Goal: Transaction & Acquisition: Purchase product/service

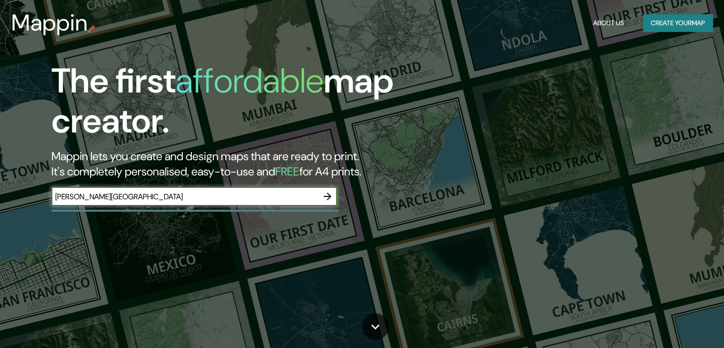
type input "[PERSON_NAME][GEOGRAPHIC_DATA]"
click at [330, 198] on icon "button" at bounding box center [327, 196] width 11 height 11
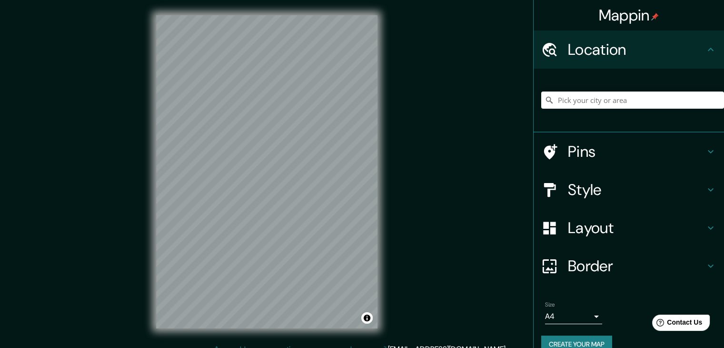
click at [589, 158] on h4 "Pins" at bounding box center [636, 151] width 137 height 19
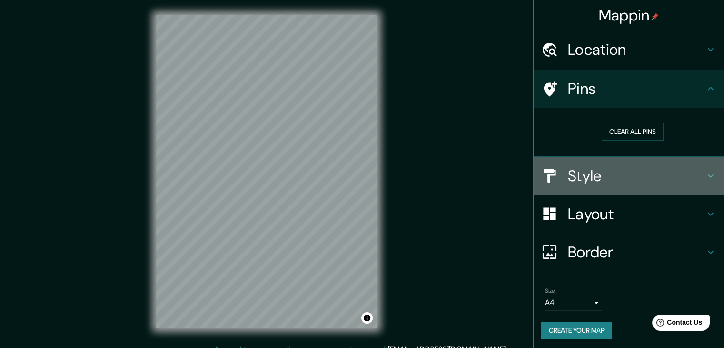
click at [610, 188] on div "Style" at bounding box center [629, 176] width 191 height 38
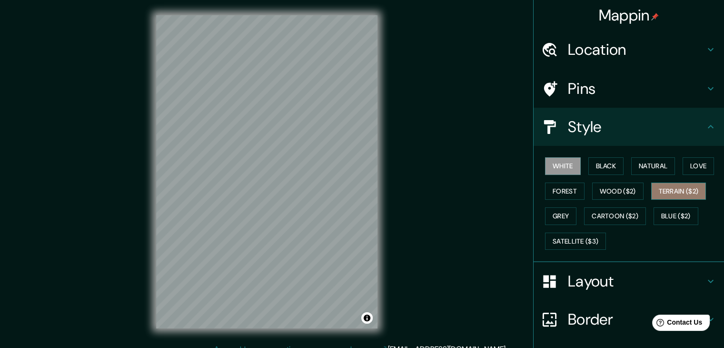
click at [680, 189] on button "Terrain ($2)" at bounding box center [679, 191] width 55 height 18
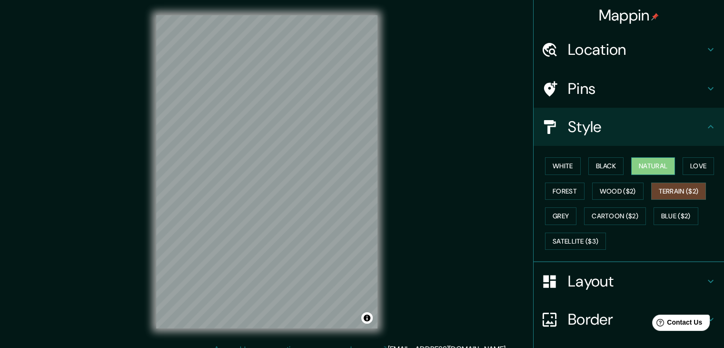
click at [646, 165] on button "Natural" at bounding box center [654, 166] width 44 height 18
click at [578, 276] on h4 "Layout" at bounding box center [636, 281] width 137 height 19
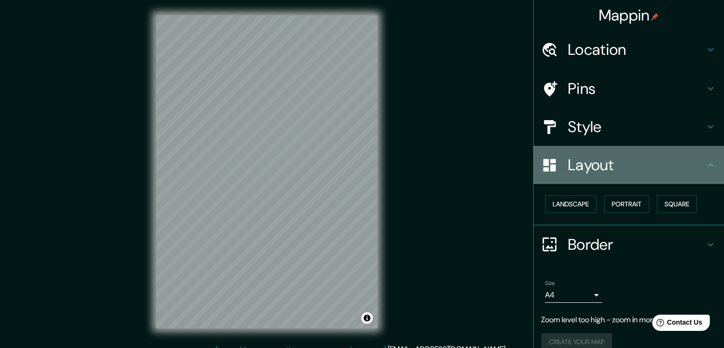
click at [615, 170] on h4 "Layout" at bounding box center [636, 164] width 137 height 19
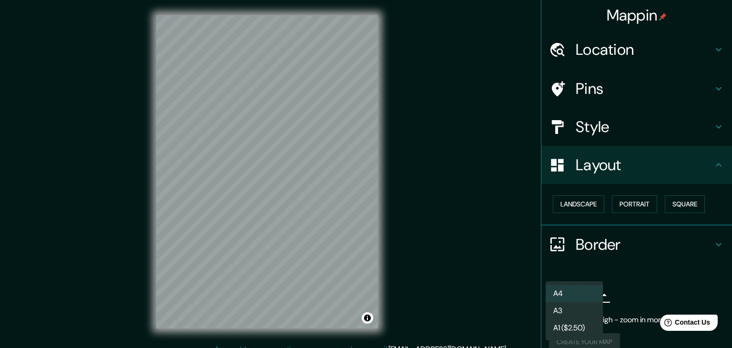
click at [582, 291] on body "Mappin Location Pins Style Layout Landscape Portrait Square Border Choose a bor…" at bounding box center [366, 174] width 732 height 348
click at [574, 306] on li "A3" at bounding box center [573, 310] width 57 height 17
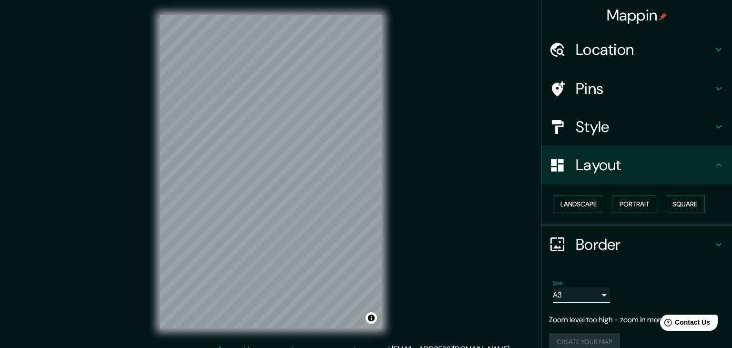
type input "a4"
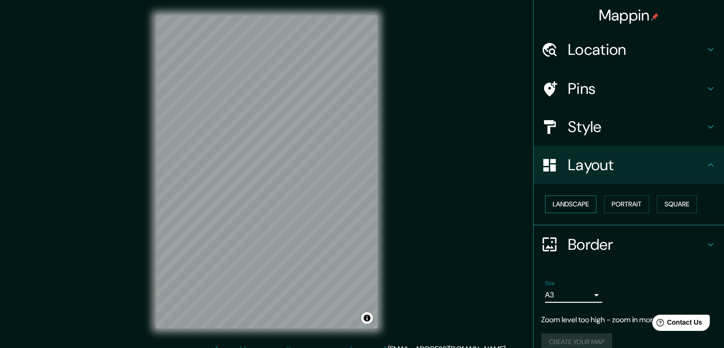
click at [570, 207] on button "Landscape" at bounding box center [570, 204] width 51 height 18
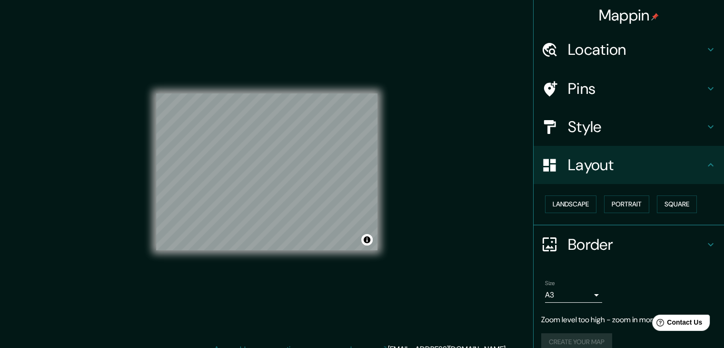
click at [586, 50] on h4 "Location" at bounding box center [636, 49] width 137 height 19
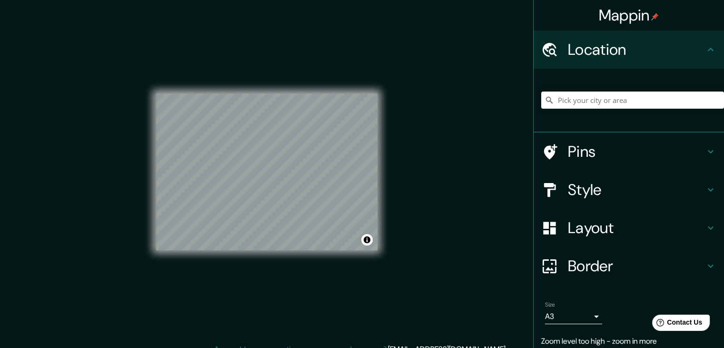
click at [581, 94] on input "Pick your city or area" at bounding box center [633, 99] width 183 height 17
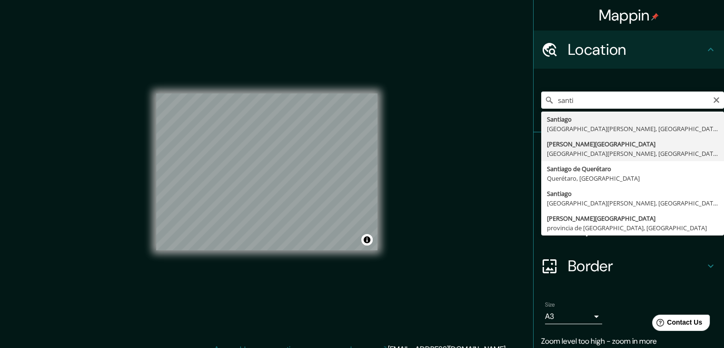
type input "[PERSON_NAME][GEOGRAPHIC_DATA], [GEOGRAPHIC_DATA][PERSON_NAME], [GEOGRAPHIC_DAT…"
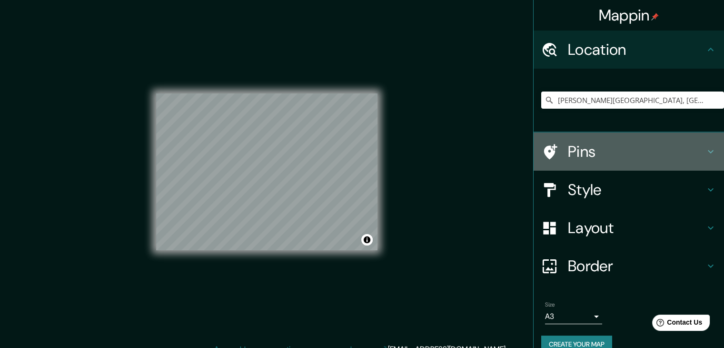
click at [597, 151] on h4 "Pins" at bounding box center [636, 151] width 137 height 19
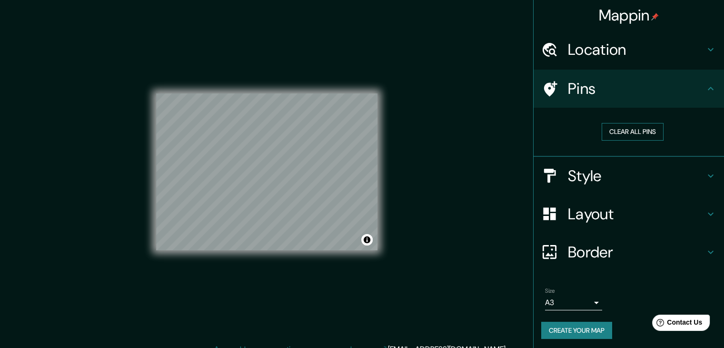
click at [619, 126] on button "Clear all pins" at bounding box center [633, 132] width 62 height 18
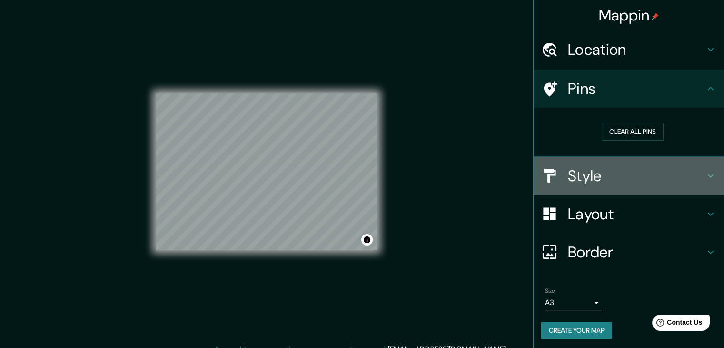
click at [608, 169] on h4 "Style" at bounding box center [636, 175] width 137 height 19
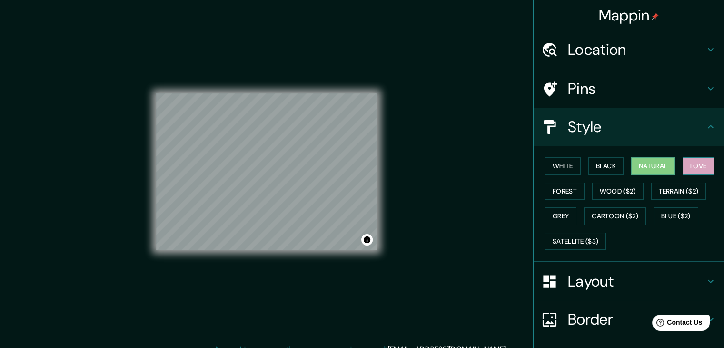
click at [696, 165] on button "Love" at bounding box center [698, 166] width 31 height 18
click at [623, 164] on div "White Black Natural Love Forest Wood ($2) Terrain ($2) Grey Cartoon ($2) Blue (…" at bounding box center [633, 203] width 183 height 100
click at [646, 161] on button "Natural" at bounding box center [654, 166] width 44 height 18
click at [574, 187] on button "Forest" at bounding box center [565, 191] width 40 height 18
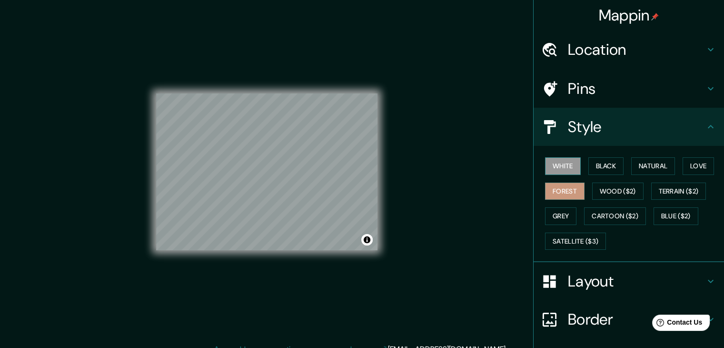
click at [570, 163] on button "White" at bounding box center [563, 166] width 36 height 18
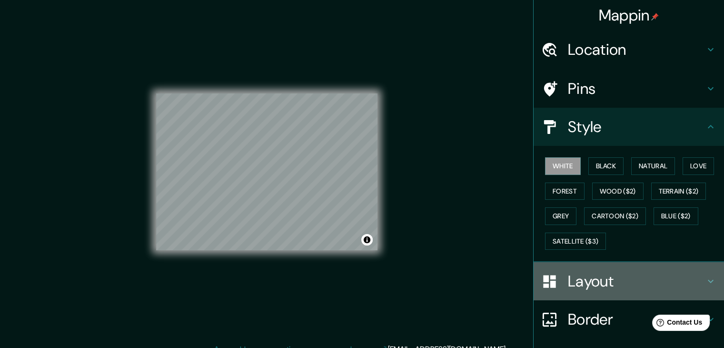
drag, startPoint x: 591, startPoint y: 271, endPoint x: 596, endPoint y: 271, distance: 5.7
click at [591, 272] on h4 "Layout" at bounding box center [636, 281] width 137 height 19
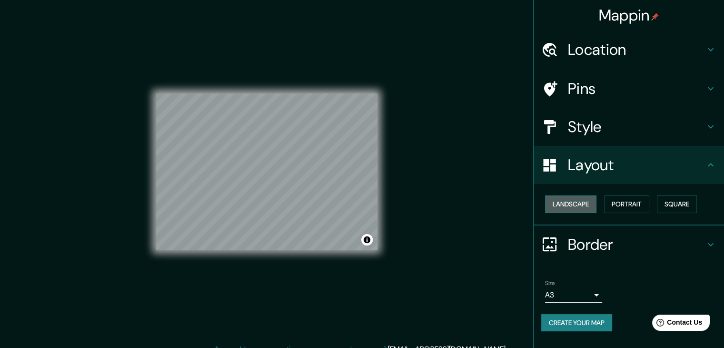
click at [576, 206] on button "Landscape" at bounding box center [570, 204] width 51 height 18
click at [607, 203] on button "Portrait" at bounding box center [626, 204] width 45 height 18
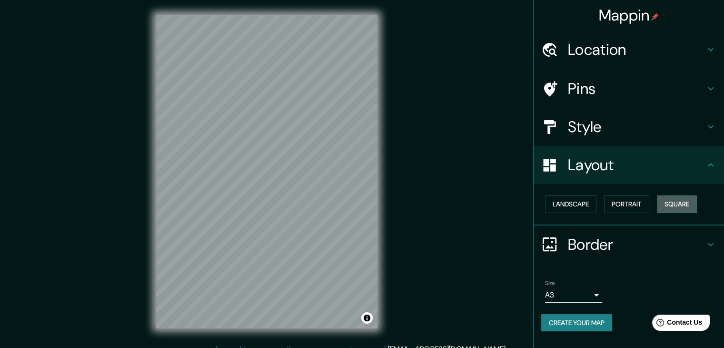
click at [677, 201] on button "Square" at bounding box center [677, 204] width 40 height 18
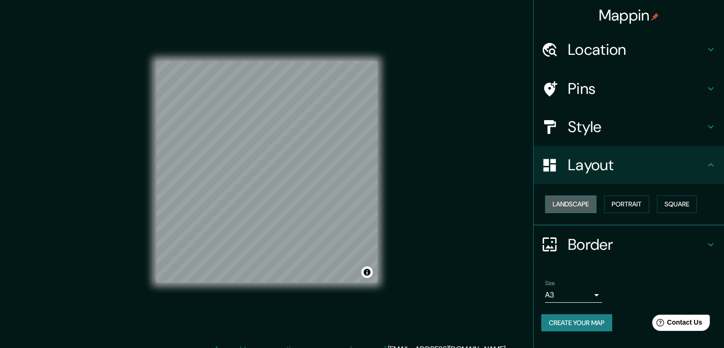
click at [564, 202] on button "Landscape" at bounding box center [570, 204] width 51 height 18
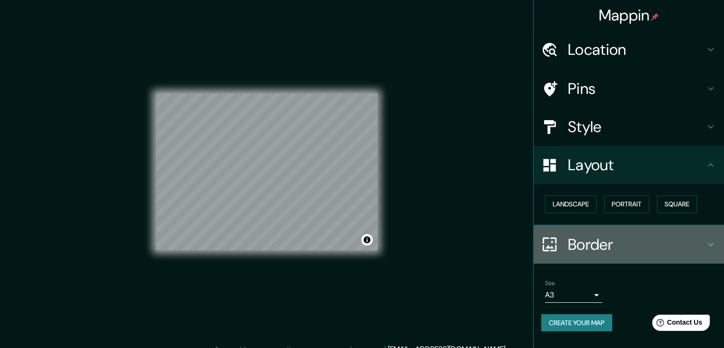
click at [575, 239] on h4 "Border" at bounding box center [636, 244] width 137 height 19
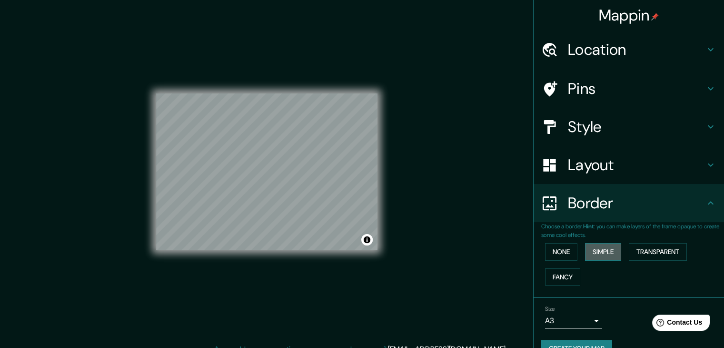
click at [599, 248] on button "Simple" at bounding box center [603, 252] width 36 height 18
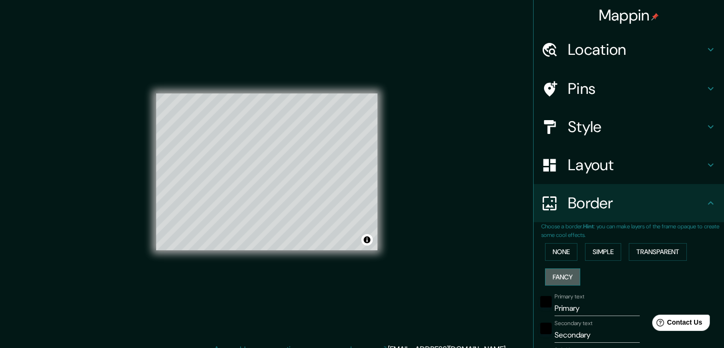
click at [558, 278] on button "Fancy" at bounding box center [562, 277] width 35 height 18
click at [649, 247] on button "Transparent" at bounding box center [658, 252] width 58 height 18
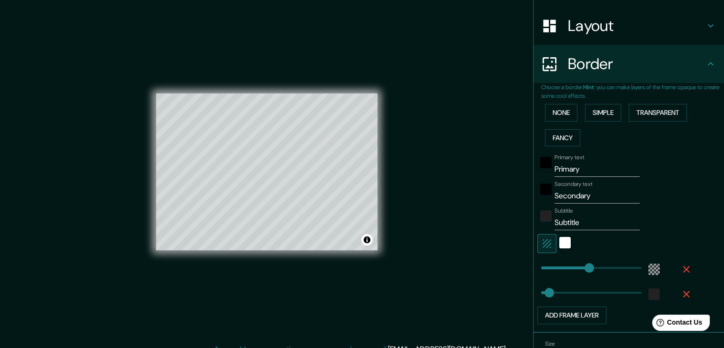
scroll to position [145, 0]
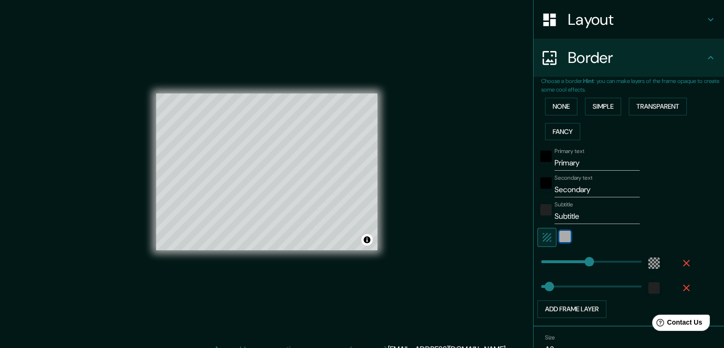
click at [560, 234] on div "white" at bounding box center [565, 236] width 11 height 11
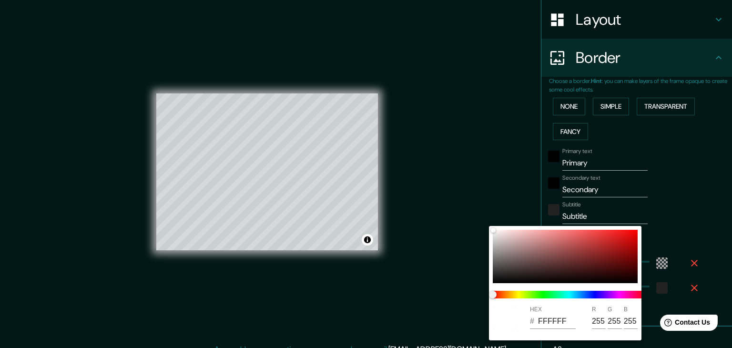
click at [495, 221] on div at bounding box center [366, 174] width 732 height 348
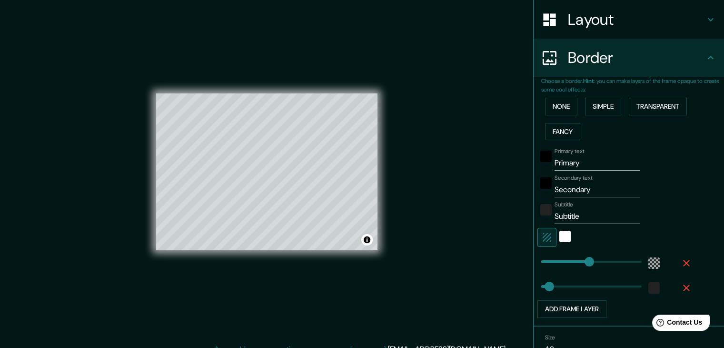
click at [542, 236] on icon "button" at bounding box center [547, 236] width 11 height 11
type input "223"
type input "37"
click at [542, 236] on icon "button" at bounding box center [547, 236] width 11 height 11
type input "223"
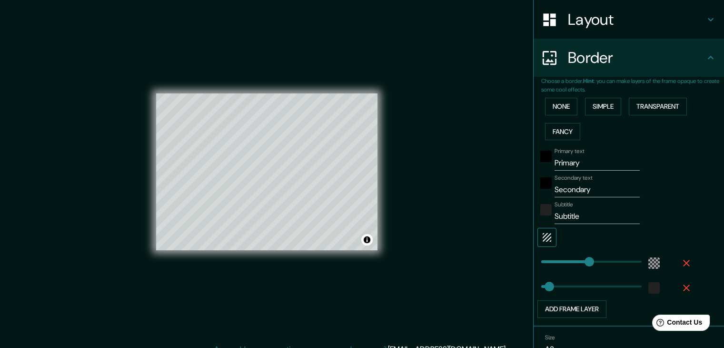
type input "37"
drag, startPoint x: 589, startPoint y: 165, endPoint x: 540, endPoint y: 168, distance: 48.7
click at [540, 168] on div "Primary text Primary" at bounding box center [616, 159] width 156 height 23
type input "223"
type input "37"
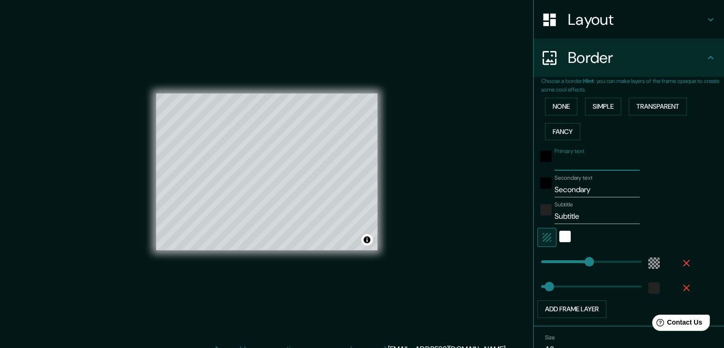
type input "D"
type input "223"
type input "37"
type input "223"
type input "37"
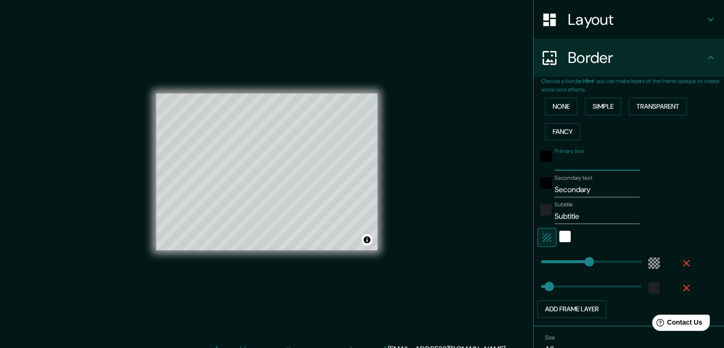
type input "S"
type input "223"
type input "37"
type input "SA"
type input "223"
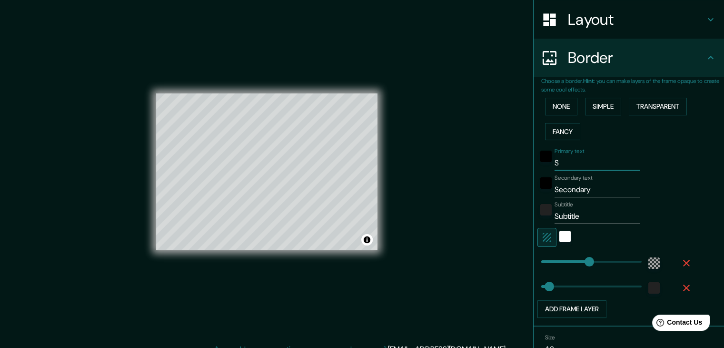
type input "37"
type input "SAN"
type input "223"
type input "37"
type input "SA"
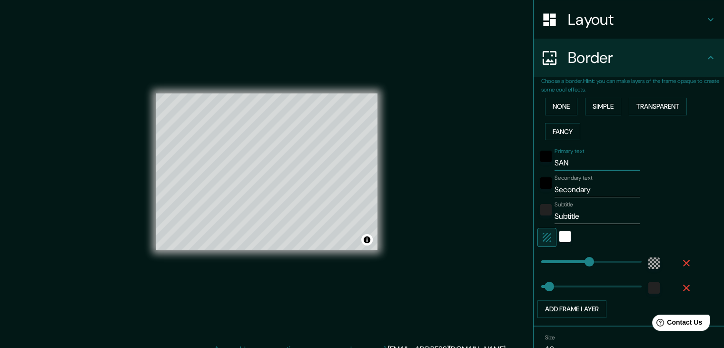
type input "223"
type input "37"
type input "S"
type input "223"
type input "37"
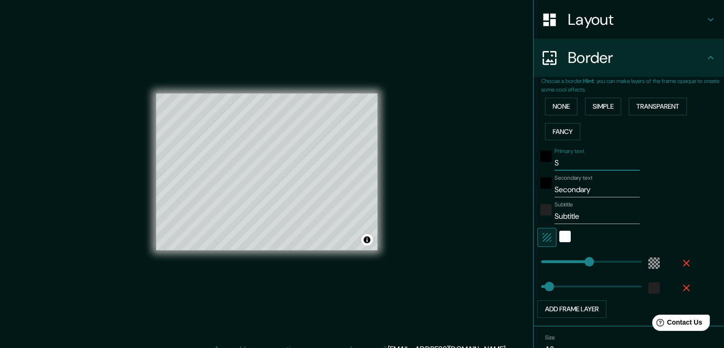
type input "223"
type input "37"
type input "S"
type input "223"
type input "37"
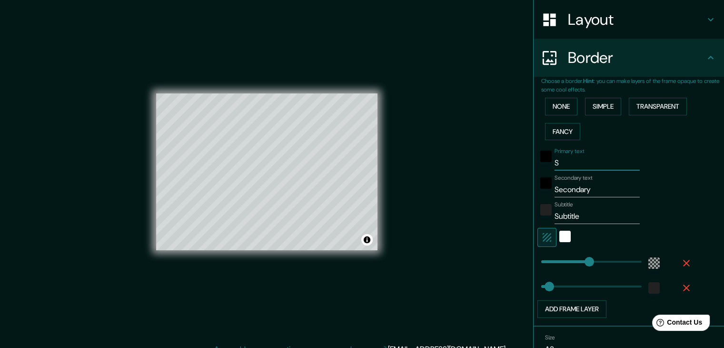
type input "SG"
type input "223"
type input "37"
type input "SGO"
type input "223"
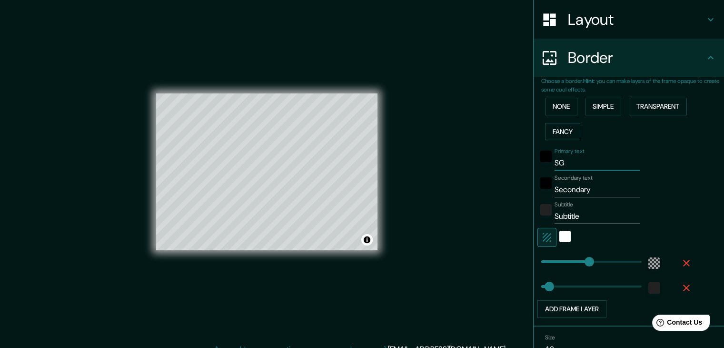
type input "37"
type input "SGO"
type input "223"
type input "37"
type input "SGO"
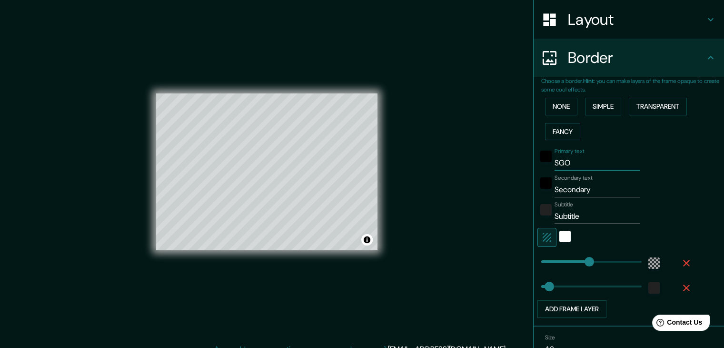
type input "223"
type input "37"
type input "SG"
type input "223"
type input "37"
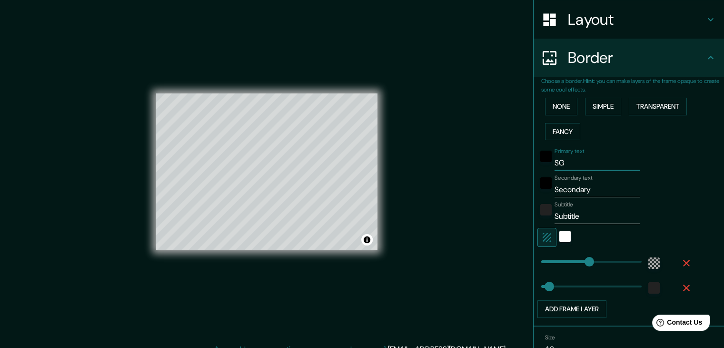
type input "S"
type input "223"
type input "37"
type input "SA"
type input "223"
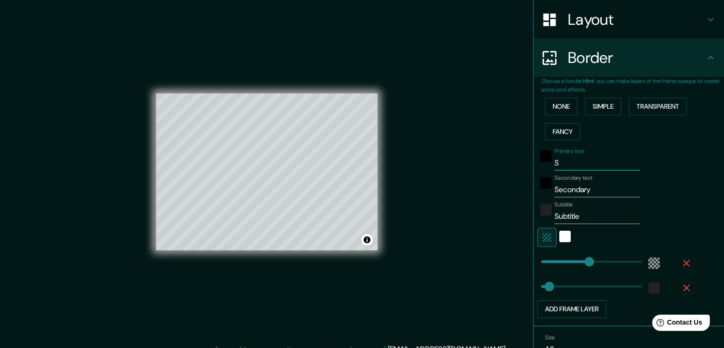
type input "37"
type input "SAN"
type input "223"
type input "37"
type input "SANT"
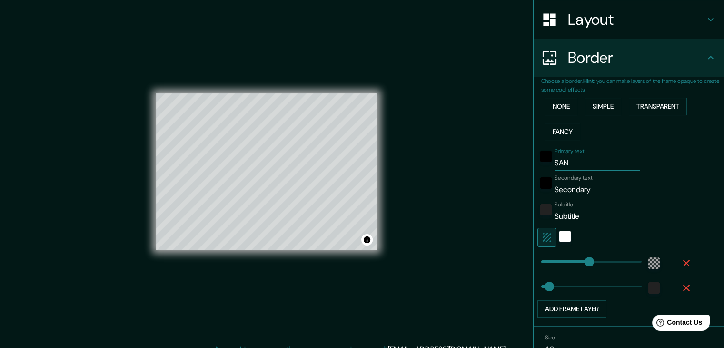
type input "223"
type input "37"
type input "SANTI"
type input "223"
type input "37"
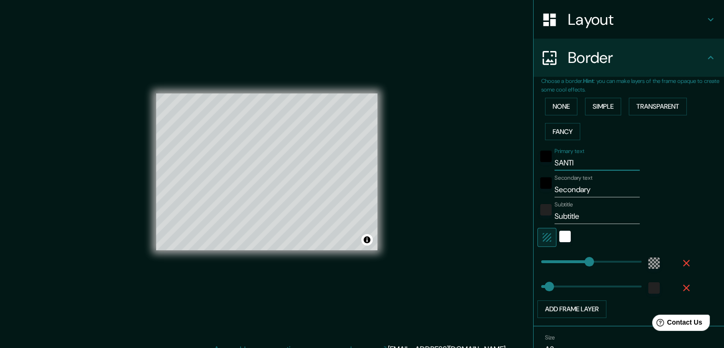
type input "[PERSON_NAME]"
type input "223"
type input "37"
type input "SANTIAG"
type input "223"
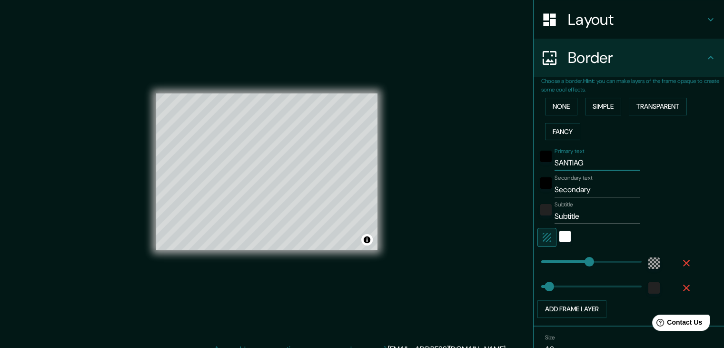
type input "37"
type input "[PERSON_NAME]"
type input "223"
type input "37"
type input "[PERSON_NAME]"
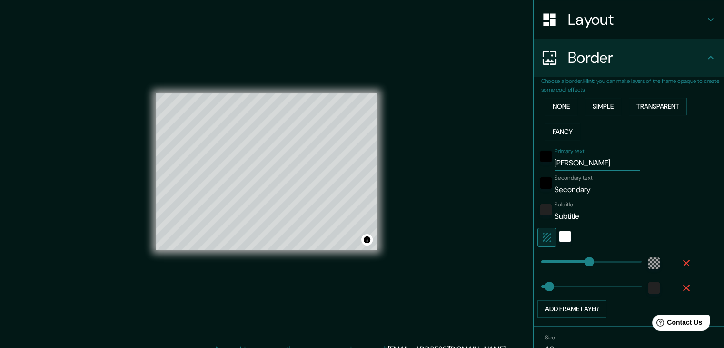
type input "223"
type input "37"
type input "[PERSON_NAME]"
type input "223"
type input "37"
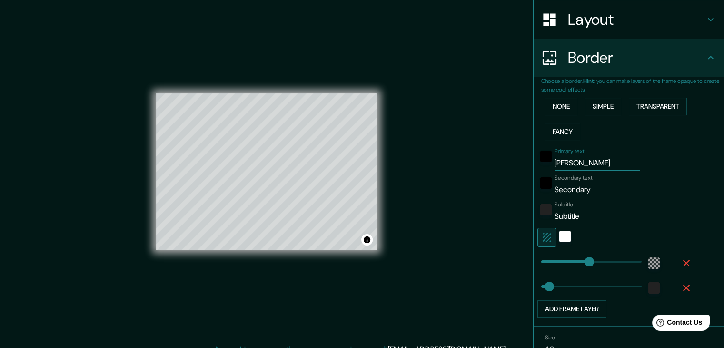
type input "[PERSON_NAME] [GEOGRAPHIC_DATA]"
type input "223"
type input "37"
type input "[PERSON_NAME][GEOGRAPHIC_DATA]"
type input "223"
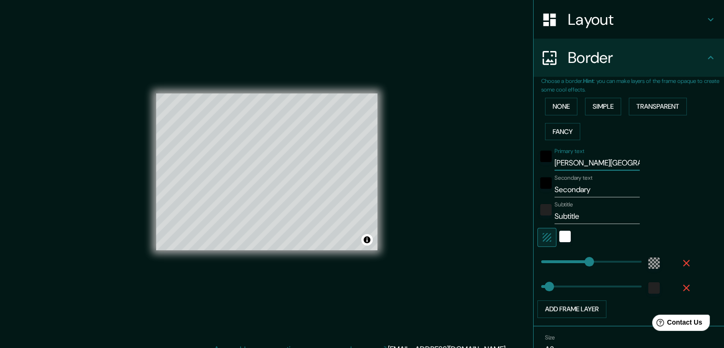
type input "37"
type input "[PERSON_NAME][GEOGRAPHIC_DATA]"
type input "223"
type input "37"
click at [611, 159] on input "[PERSON_NAME][GEOGRAPHIC_DATA]" at bounding box center [597, 162] width 85 height 15
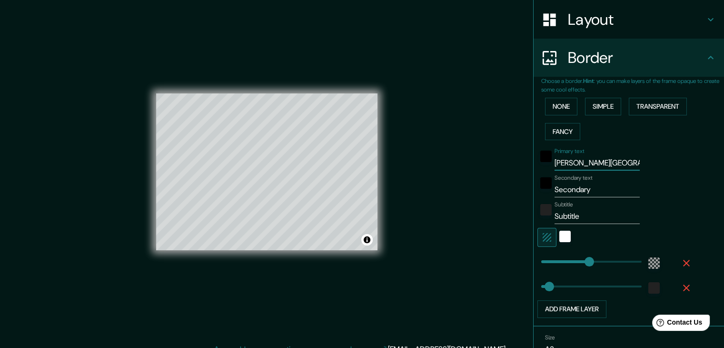
type input "[PERSON_NAME][GEOGRAPHIC_DATA]"
type input "223"
type input "37"
type input "[PERSON_NAME] [GEOGRAPHIC_DATA]"
type input "223"
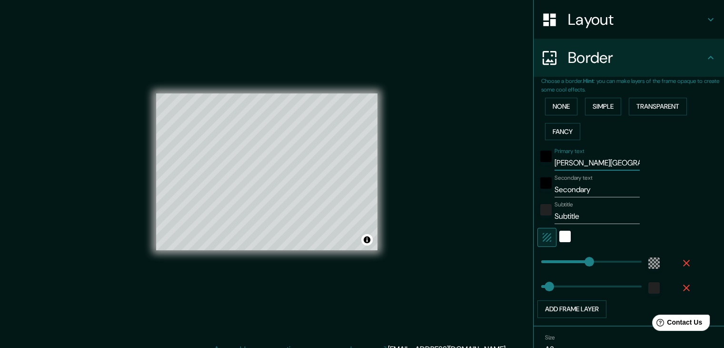
type input "37"
type input "[PERSON_NAME]"
type input "223"
type input "37"
type input "[PERSON_NAME]"
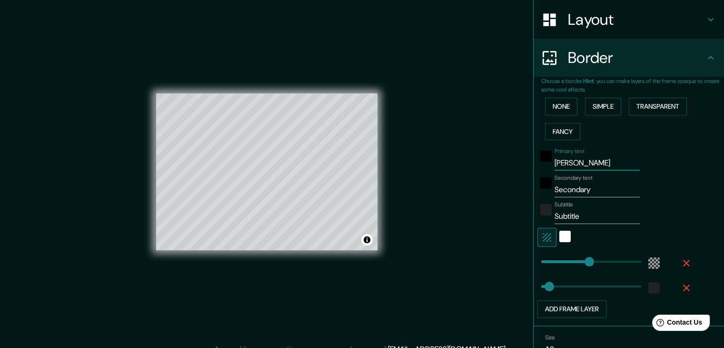
type input "223"
type input "37"
type input "[PERSON_NAME]"
click at [589, 182] on input "Secondary" at bounding box center [597, 189] width 85 height 15
drag, startPoint x: 588, startPoint y: 185, endPoint x: 525, endPoint y: 191, distance: 63.6
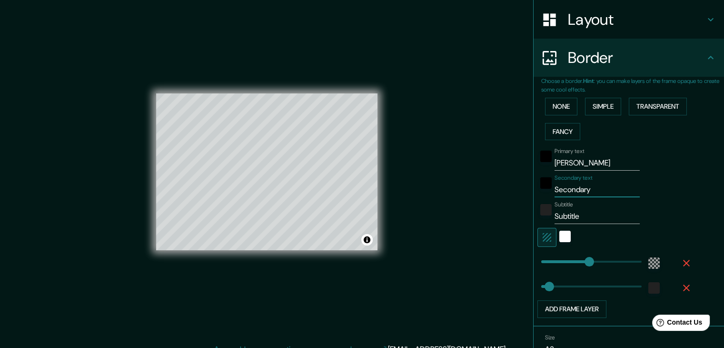
click at [525, 191] on div "Mappin Location [PERSON_NAME][GEOGRAPHIC_DATA], [GEOGRAPHIC_DATA][PERSON_NAME],…" at bounding box center [362, 179] width 724 height 359
type input "223"
type input "37"
type input "D"
type input "223"
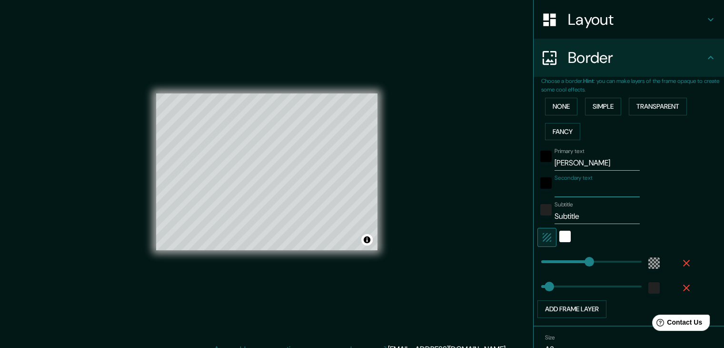
type input "37"
type input "DE"
type input "223"
type input "37"
type input "DEL"
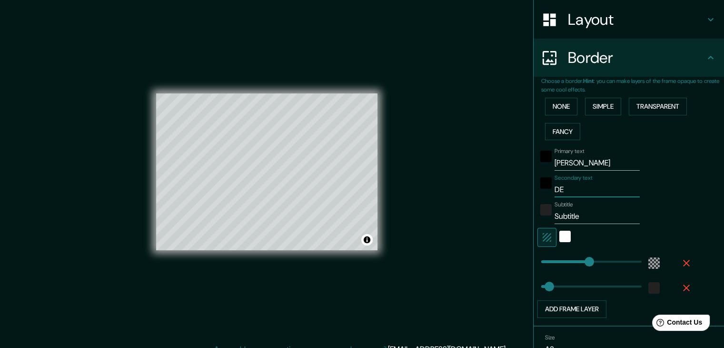
type input "223"
type input "37"
type input "DEL"
drag, startPoint x: 577, startPoint y: 220, endPoint x: 500, endPoint y: 220, distance: 77.2
click at [500, 220] on div "Mappin Location [PERSON_NAME][GEOGRAPHIC_DATA], [GEOGRAPHIC_DATA][PERSON_NAME],…" at bounding box center [362, 179] width 724 height 359
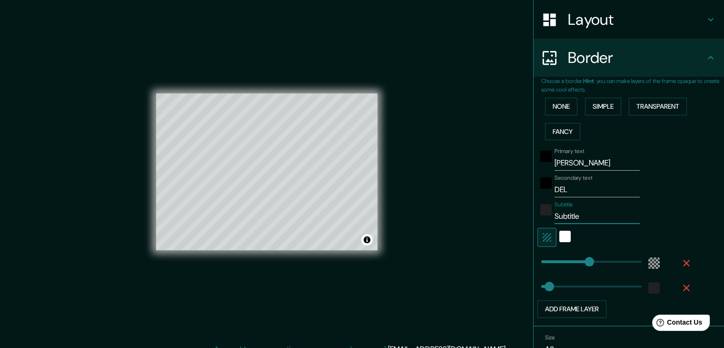
type input "223"
type input "37"
type input "E"
type input "223"
type input "37"
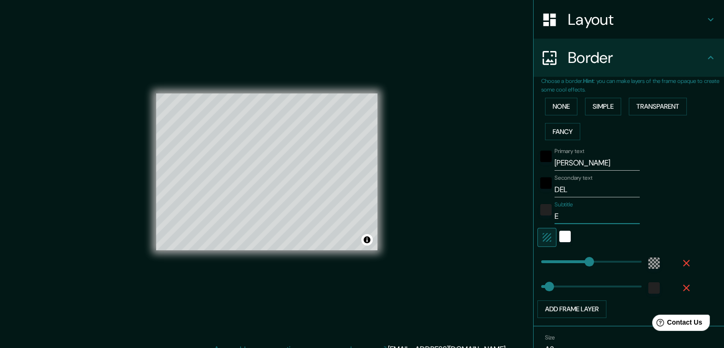
type input "ES"
type input "223"
type input "37"
type input "EST"
type input "223"
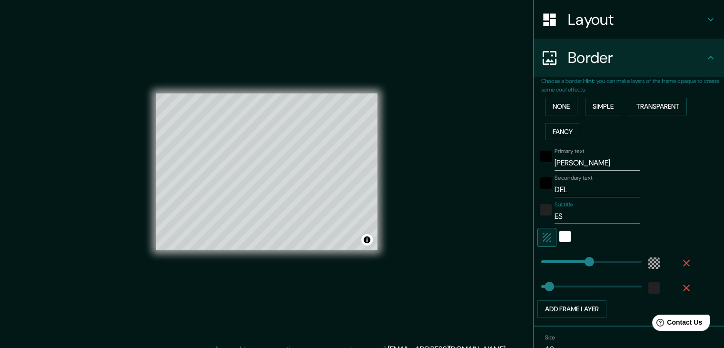
type input "37"
type input "ESTE"
type input "223"
type input "37"
type input "ESTER"
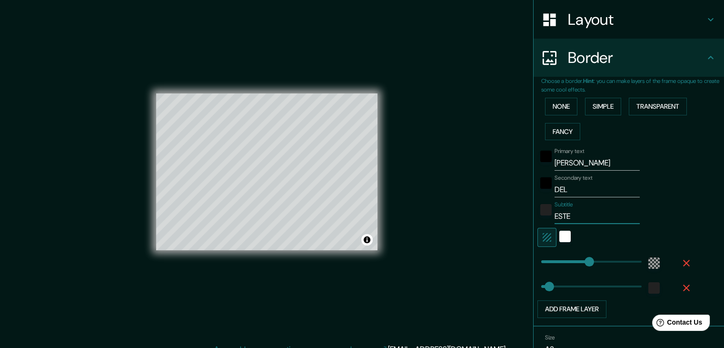
type input "223"
type input "37"
type input "ESTERO"
type input "223"
type input "37"
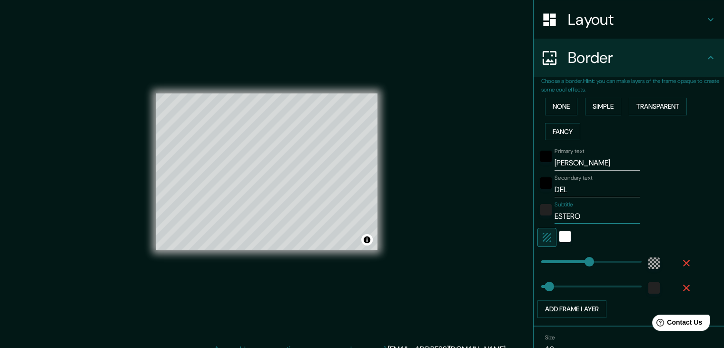
type input "223"
type input "ESTERO"
type input "0"
drag, startPoint x: 585, startPoint y: 258, endPoint x: 518, endPoint y: 268, distance: 67.9
type input "37"
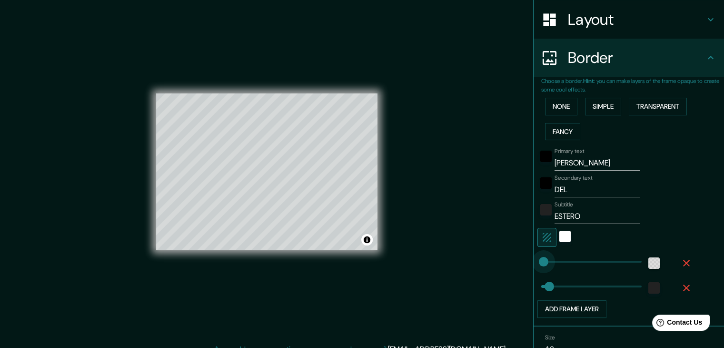
type input "465"
drag, startPoint x: 536, startPoint y: 259, endPoint x: 669, endPoint y: 265, distance: 133.0
type input "37"
type input "226"
drag, startPoint x: 634, startPoint y: 261, endPoint x: 583, endPoint y: 263, distance: 51.0
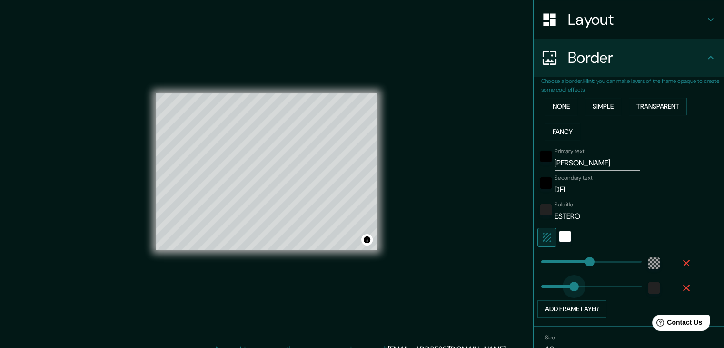
type input "217"
drag, startPoint x: 551, startPoint y: 285, endPoint x: 581, endPoint y: 285, distance: 30.5
type input "0"
drag, startPoint x: 583, startPoint y: 284, endPoint x: 438, endPoint y: 287, distance: 145.3
type input "34"
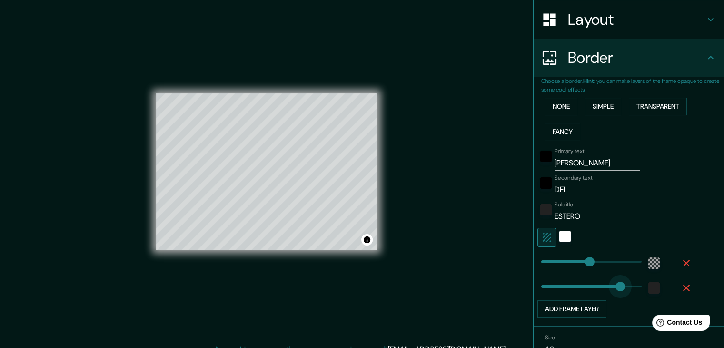
type input "374"
drag, startPoint x: 592, startPoint y: 287, endPoint x: 617, endPoint y: 287, distance: 25.2
type input "34"
drag, startPoint x: 623, startPoint y: 286, endPoint x: 542, endPoint y: 290, distance: 81.0
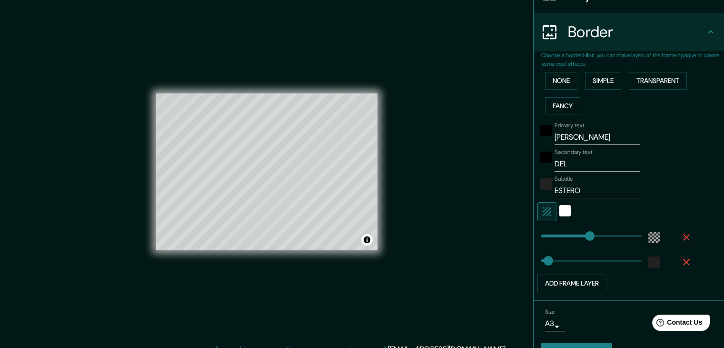
scroll to position [193, 0]
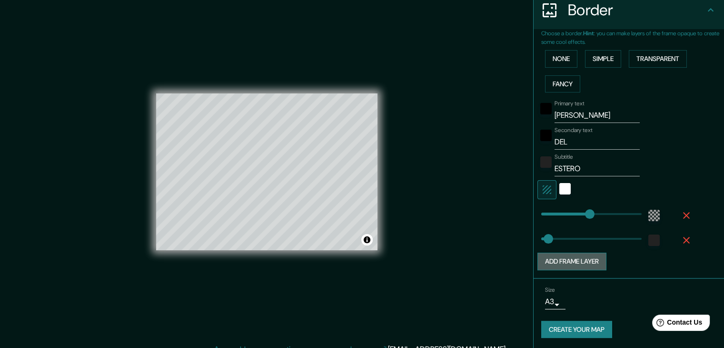
click at [585, 260] on button "Add frame layer" at bounding box center [572, 261] width 69 height 18
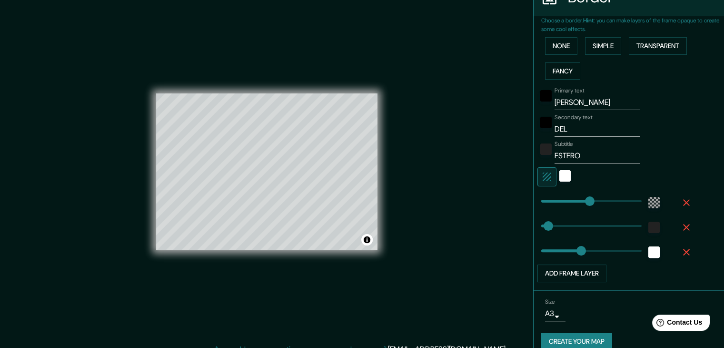
scroll to position [218, 0]
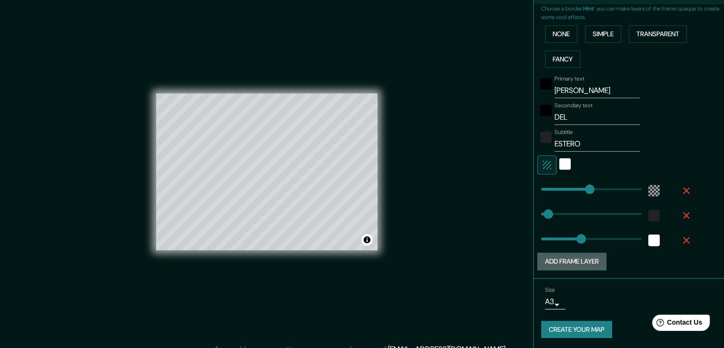
click at [575, 261] on button "Add frame layer" at bounding box center [572, 261] width 69 height 18
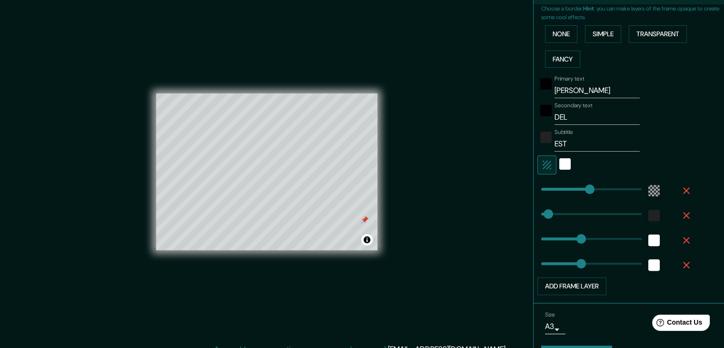
type input "ES"
click at [681, 235] on icon "button" at bounding box center [686, 239] width 11 height 11
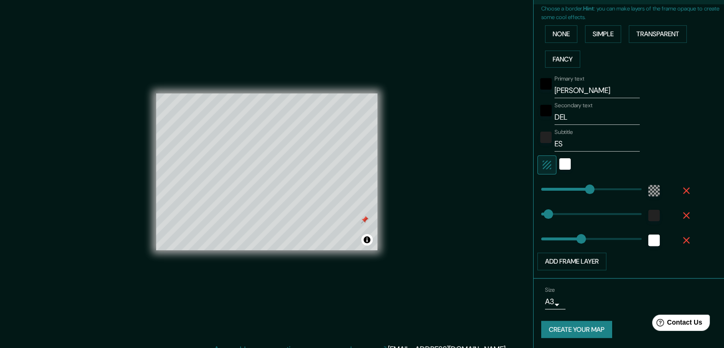
click at [681, 244] on icon "button" at bounding box center [686, 239] width 11 height 11
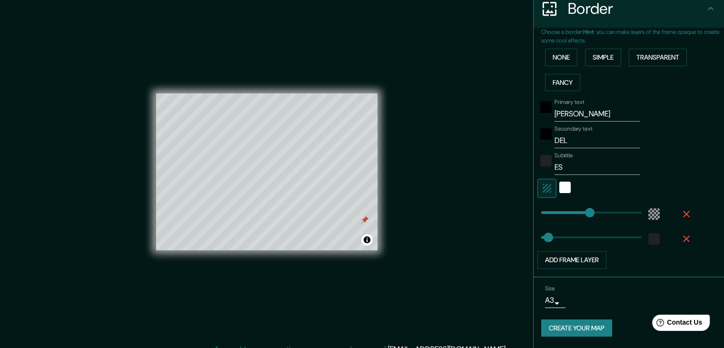
scroll to position [193, 0]
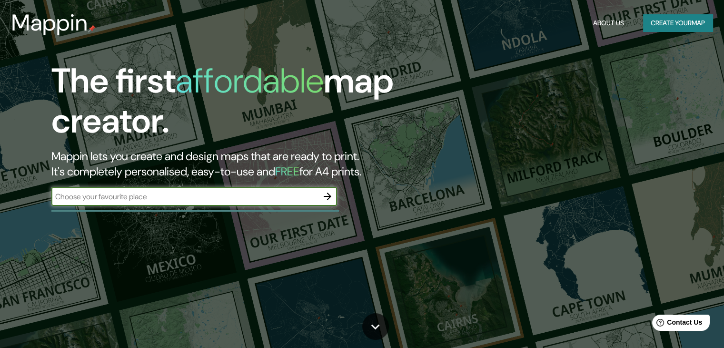
click at [286, 191] on input "text" at bounding box center [184, 196] width 267 height 11
type input "[PERSON_NAME][GEOGRAPHIC_DATA]"
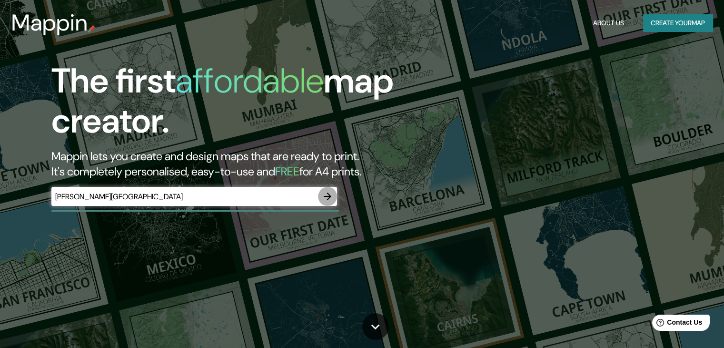
click at [328, 192] on icon "button" at bounding box center [327, 196] width 11 height 11
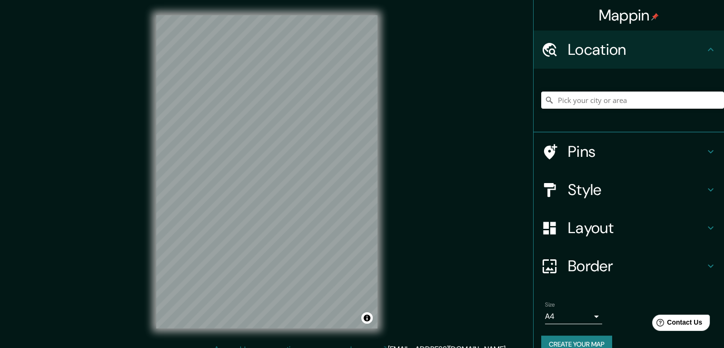
click at [573, 103] on input "Pick your city or area" at bounding box center [633, 99] width 183 height 17
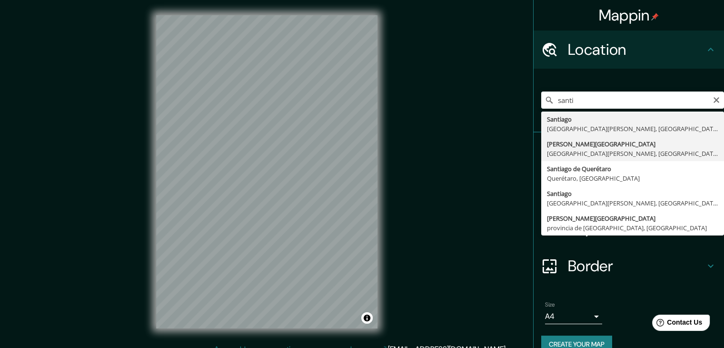
type input "[PERSON_NAME][GEOGRAPHIC_DATA], [GEOGRAPHIC_DATA][PERSON_NAME], [GEOGRAPHIC_DAT…"
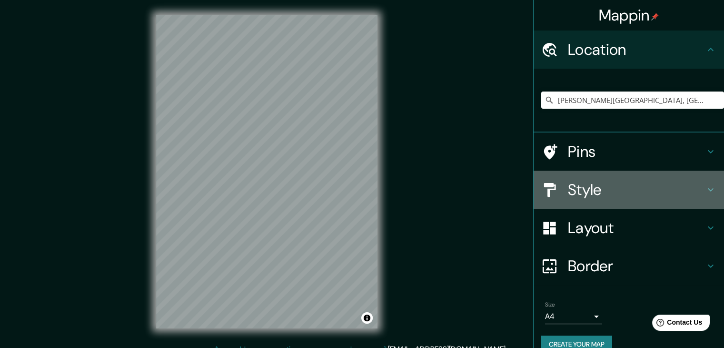
click at [608, 184] on h4 "Style" at bounding box center [636, 189] width 137 height 19
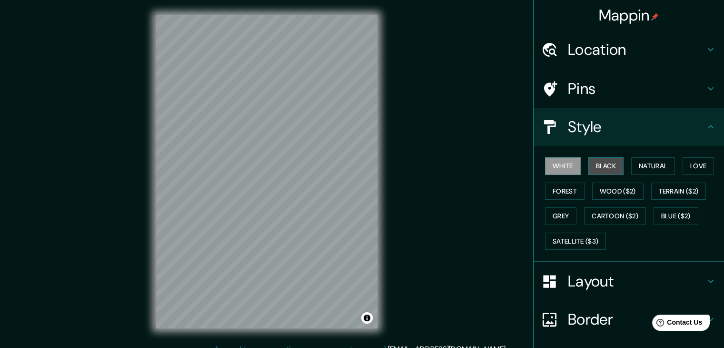
click at [598, 168] on button "Black" at bounding box center [607, 166] width 36 height 18
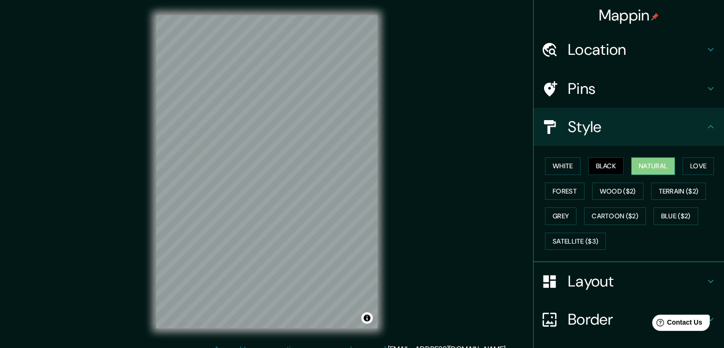
click at [653, 168] on button "Natural" at bounding box center [654, 166] width 44 height 18
click at [685, 162] on button "Love" at bounding box center [698, 166] width 31 height 18
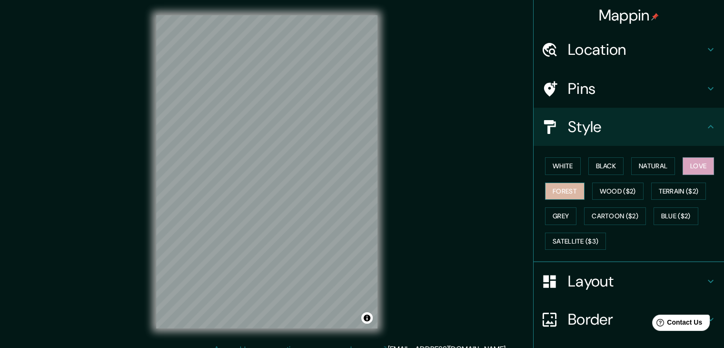
click at [568, 191] on button "Forest" at bounding box center [565, 191] width 40 height 18
click at [559, 210] on button "Grey" at bounding box center [560, 216] width 31 height 18
click at [555, 188] on button "Forest" at bounding box center [565, 191] width 40 height 18
click at [613, 211] on button "Cartoon ($2)" at bounding box center [615, 216] width 62 height 18
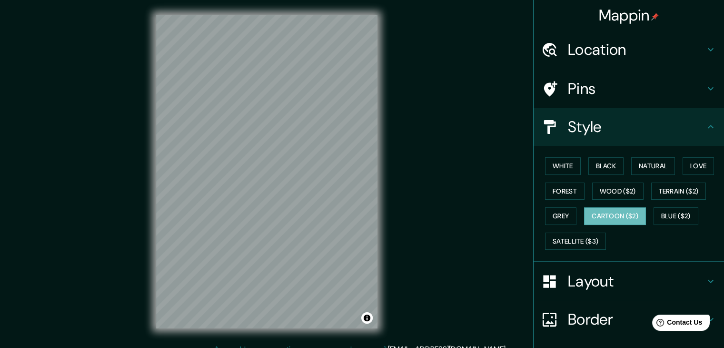
click at [570, 267] on div "Layout" at bounding box center [629, 281] width 191 height 38
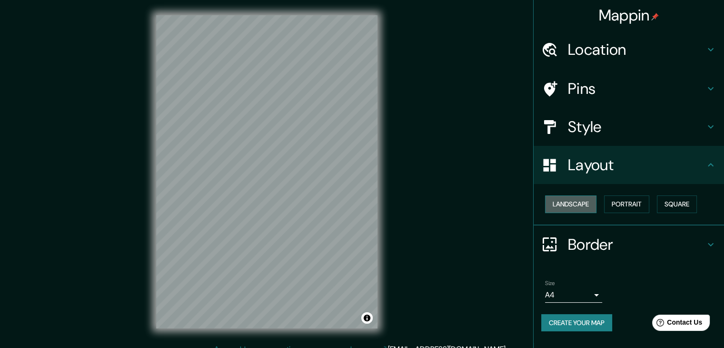
click at [569, 209] on button "Landscape" at bounding box center [570, 204] width 51 height 18
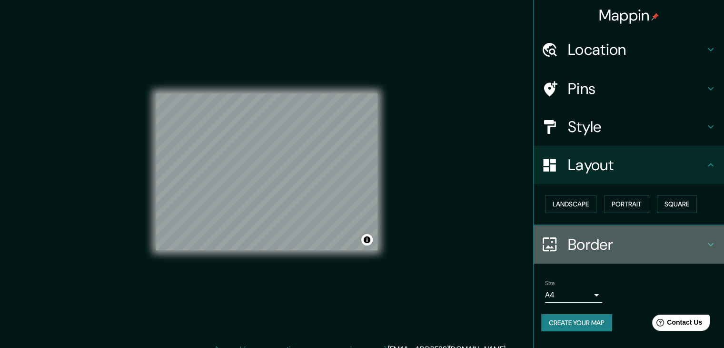
click at [593, 248] on h4 "Border" at bounding box center [636, 244] width 137 height 19
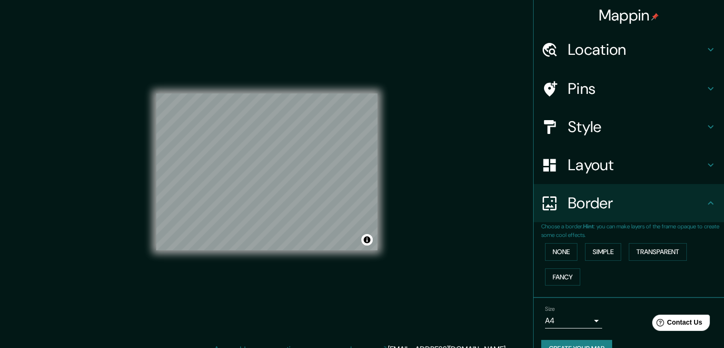
click at [548, 324] on body "Mappin Location Santiago del Estero, Provincia de Santiago del Estero, Argentin…" at bounding box center [362, 174] width 724 height 348
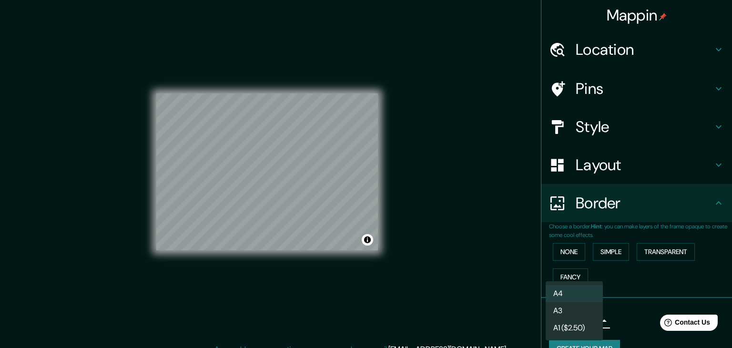
click at [558, 314] on li "A3" at bounding box center [573, 310] width 57 height 17
type input "a4"
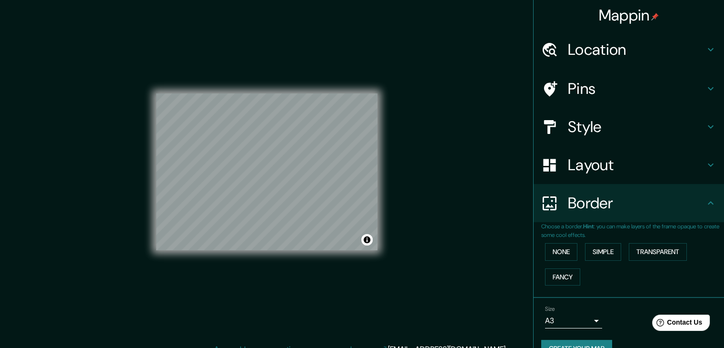
click at [586, 277] on div "None Simple Transparent Fancy" at bounding box center [633, 264] width 183 height 50
click at [596, 254] on button "Simple" at bounding box center [603, 252] width 36 height 18
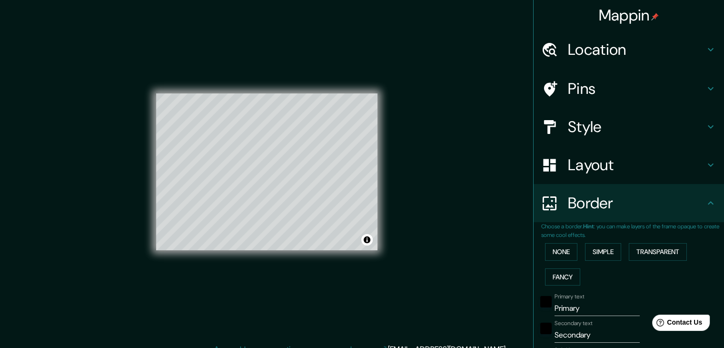
click at [573, 257] on div "None Simple Transparent Fancy" at bounding box center [633, 264] width 183 height 50
click at [566, 257] on button "None" at bounding box center [561, 252] width 32 height 18
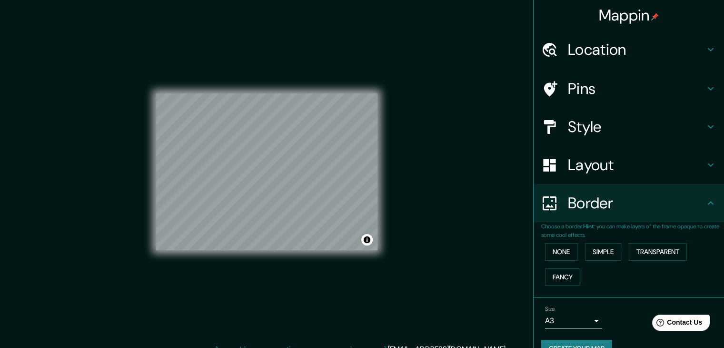
click at [589, 122] on h4 "Style" at bounding box center [636, 126] width 137 height 19
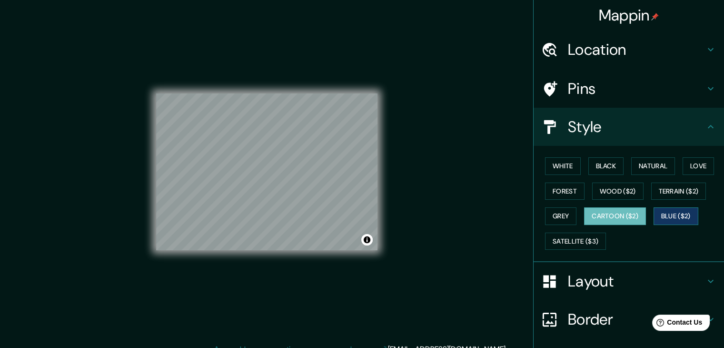
click at [661, 211] on button "Blue ($2)" at bounding box center [676, 216] width 45 height 18
click at [572, 238] on button "Satellite ($3)" at bounding box center [575, 241] width 61 height 18
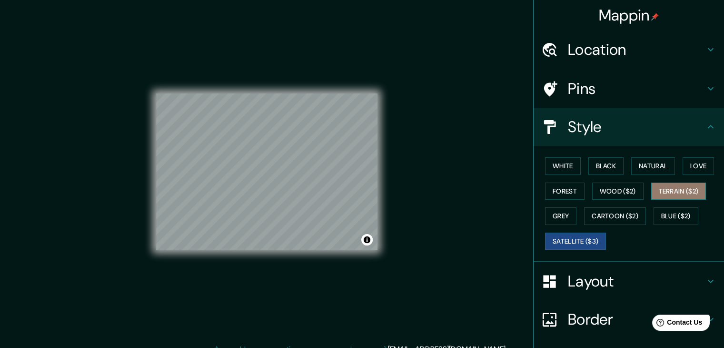
click at [680, 192] on button "Terrain ($2)" at bounding box center [679, 191] width 55 height 18
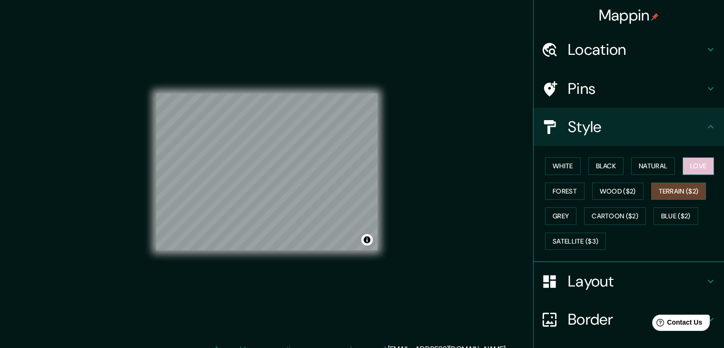
click at [683, 161] on button "Love" at bounding box center [698, 166] width 31 height 18
click at [655, 169] on button "Natural" at bounding box center [654, 166] width 44 height 18
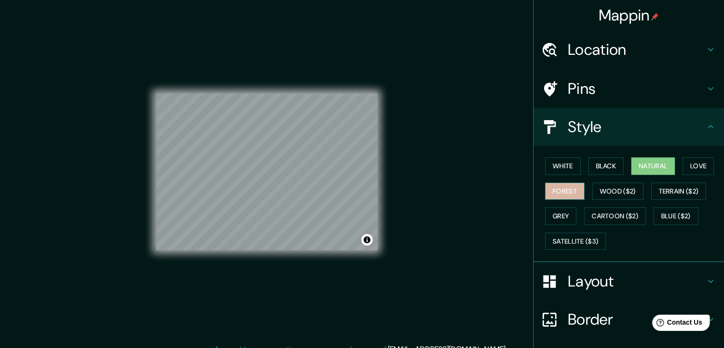
click at [564, 189] on button "Forest" at bounding box center [565, 191] width 40 height 18
click at [573, 290] on div "Layout" at bounding box center [629, 281] width 191 height 38
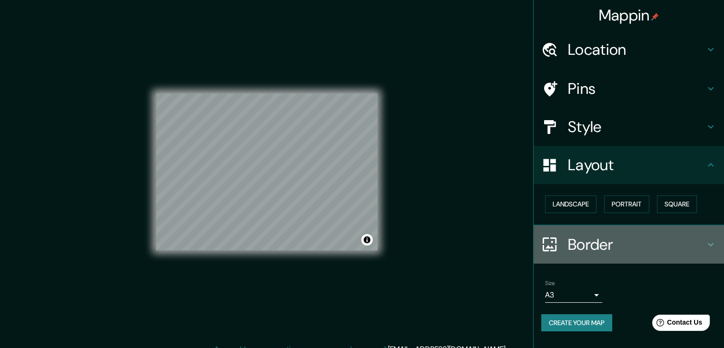
click at [605, 251] on h4 "Border" at bounding box center [636, 244] width 137 height 19
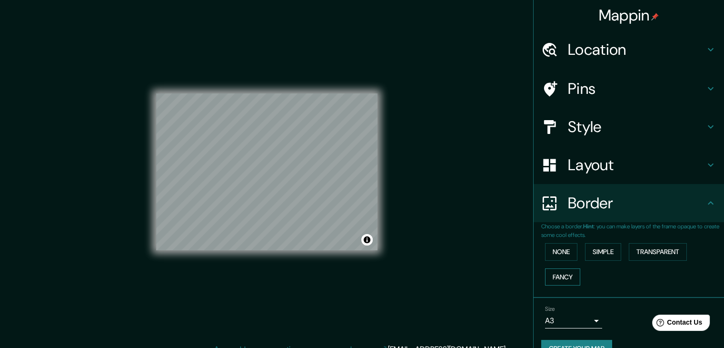
click at [560, 271] on button "Fancy" at bounding box center [562, 277] width 35 height 18
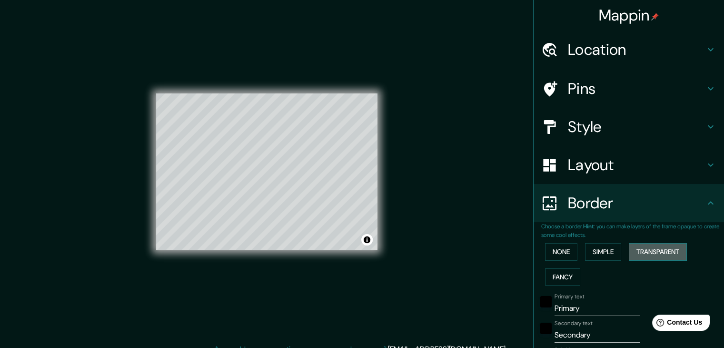
click at [640, 252] on button "Transparent" at bounding box center [658, 252] width 58 height 18
click at [589, 252] on button "Simple" at bounding box center [603, 252] width 36 height 18
click at [629, 247] on button "Transparent" at bounding box center [658, 252] width 58 height 18
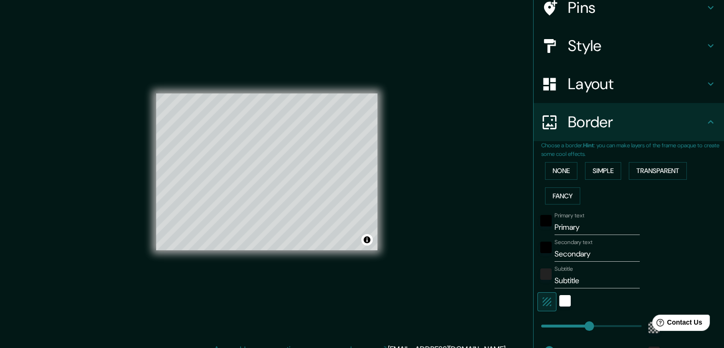
scroll to position [83, 0]
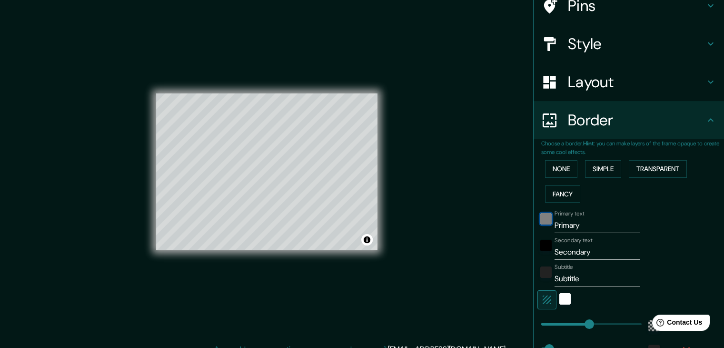
click at [543, 221] on div "black" at bounding box center [546, 218] width 11 height 11
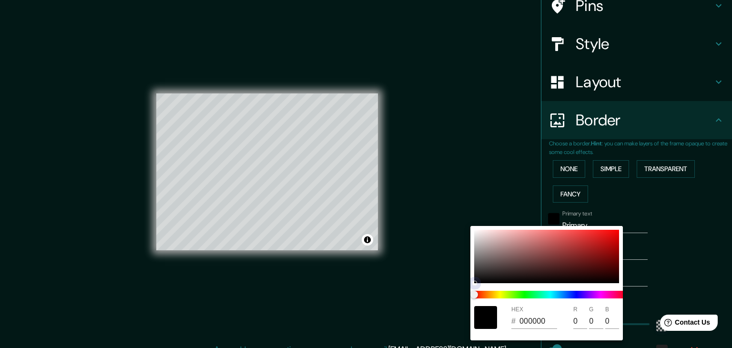
type input "223"
type input "37"
type input "833636"
type input "131"
type input "54"
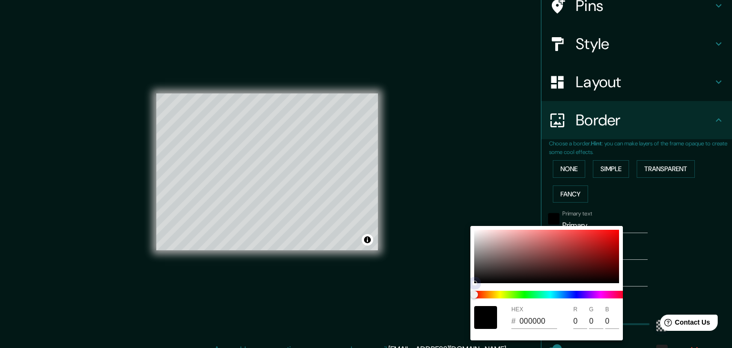
type input "54"
type input "223"
type input "37"
type input "AC4444"
type input "172"
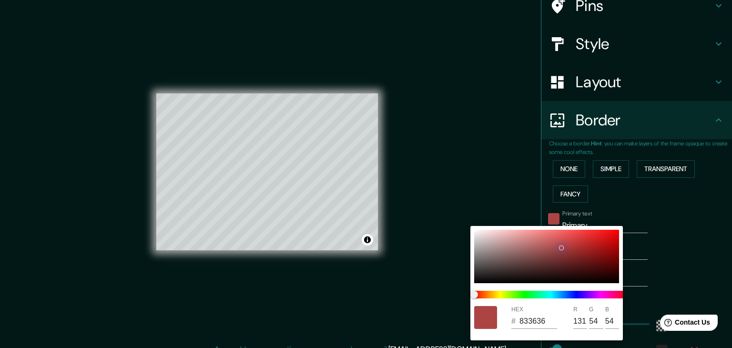
type input "68"
type input "223"
type input "37"
type input "B14545"
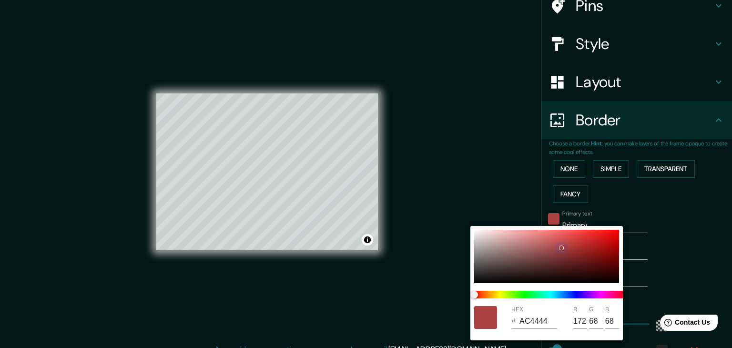
type input "177"
type input "69"
type input "223"
type input "37"
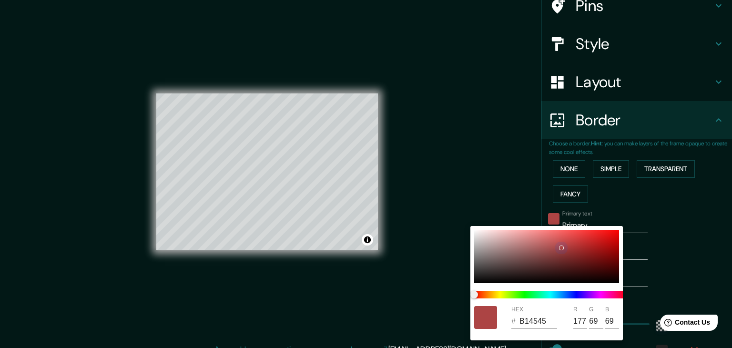
type input "B54646"
type input "181"
type input "70"
type input "223"
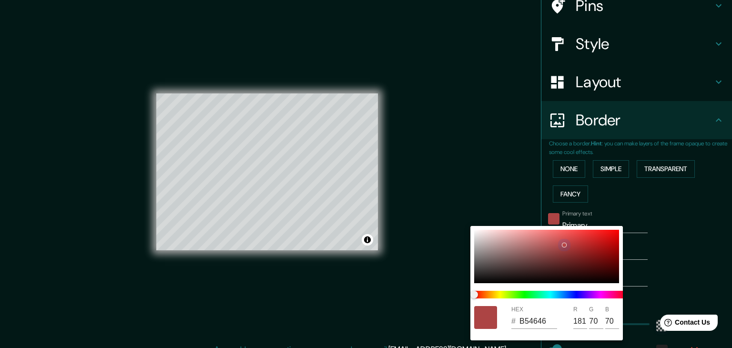
type input "37"
type input "B84646"
type input "184"
type input "223"
type input "37"
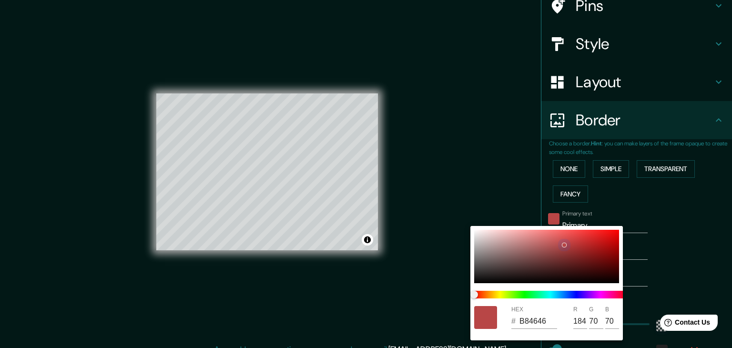
type input "223"
type input "37"
type input "9C3737"
type input "156"
type input "55"
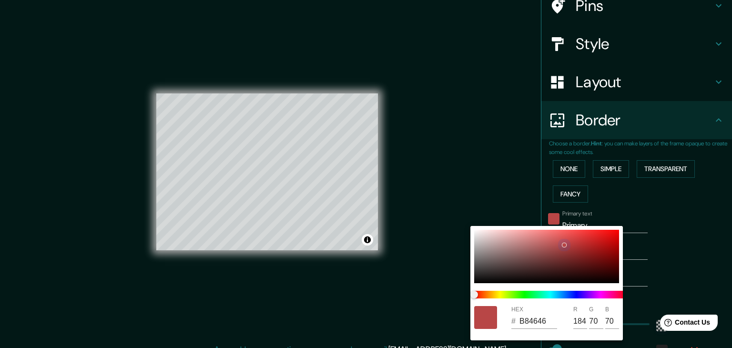
type input "55"
type input "223"
type input "37"
type input "913131"
type input "145"
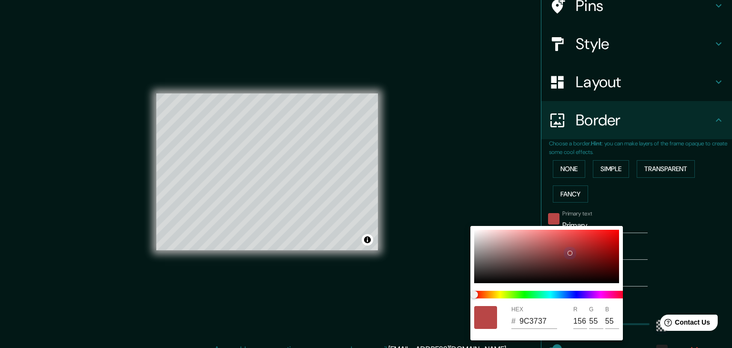
type input "49"
type input "223"
type input "37"
type input "882E2E"
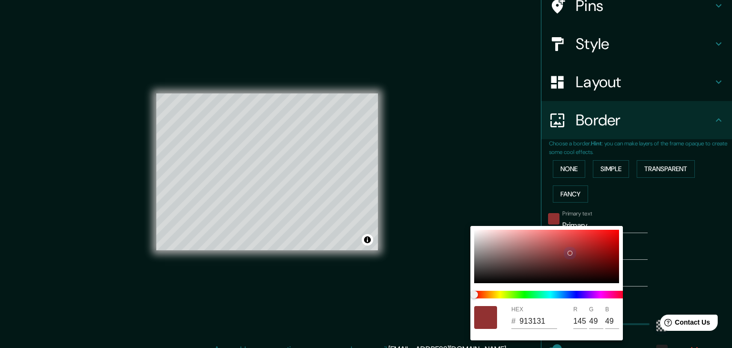
type input "136"
type input "46"
type input "223"
type input "37"
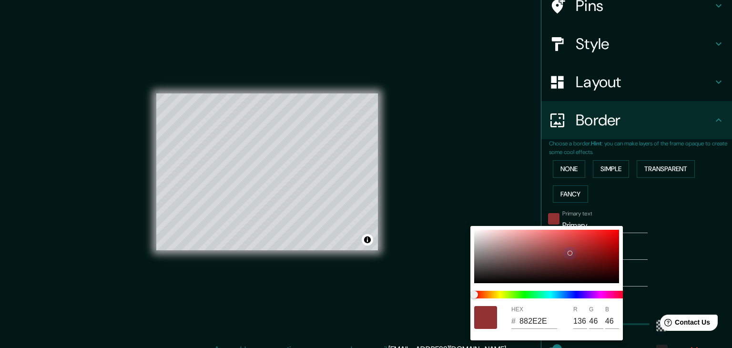
type input "7E2B2B"
type input "126"
type input "43"
type input "223"
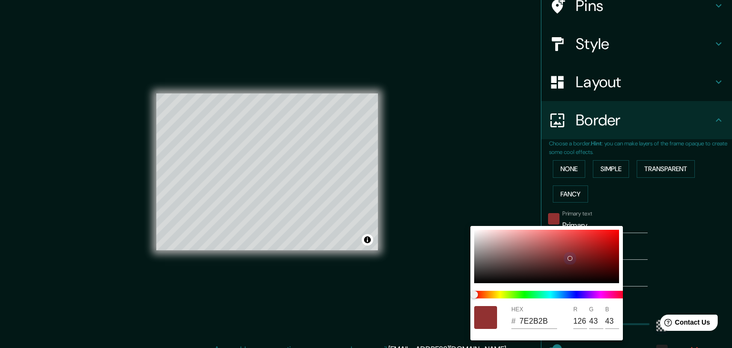
type input "37"
type input "772828"
type input "119"
type input "40"
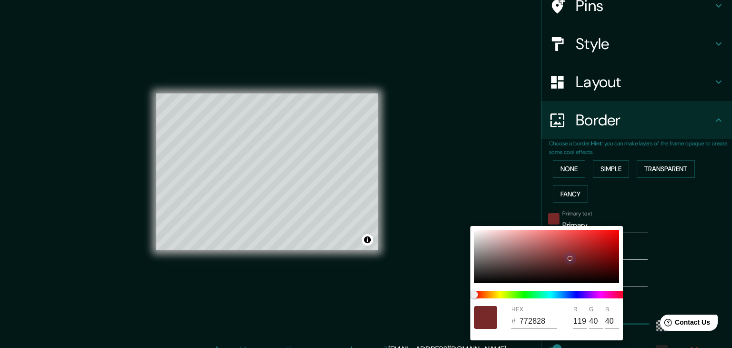
type input "223"
type input "37"
type input "712626"
type input "113"
type input "38"
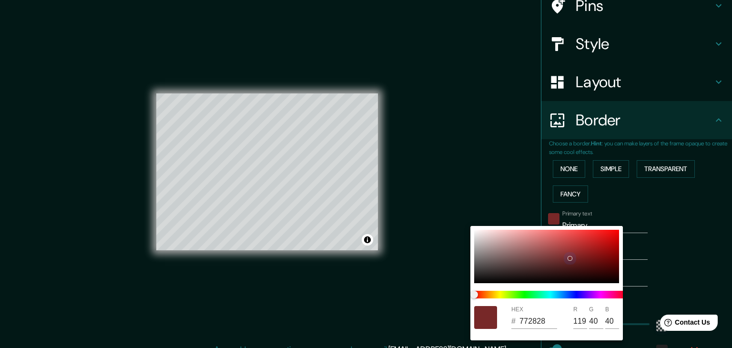
type input "38"
type input "223"
type input "37"
type input "6E2626"
type input "110"
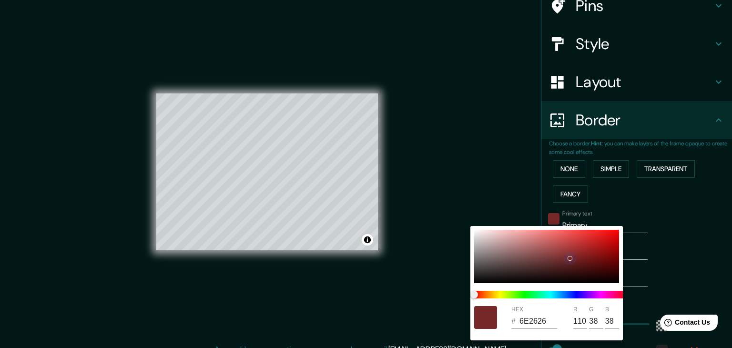
type input "223"
type input "37"
type input "672424"
type input "103"
type input "36"
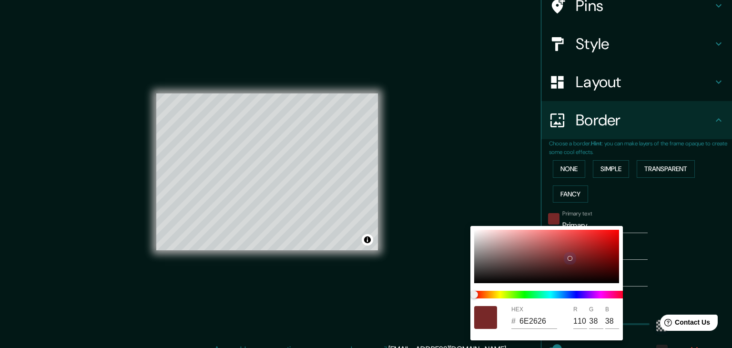
type input "36"
type input "223"
type input "37"
type input "602323"
type input "96"
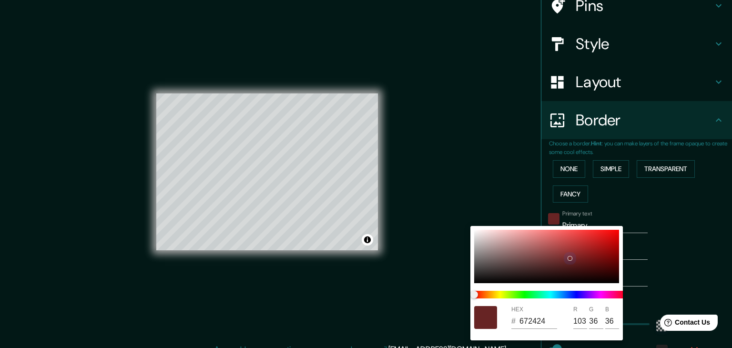
type input "35"
type input "223"
type input "37"
type input "5E2222"
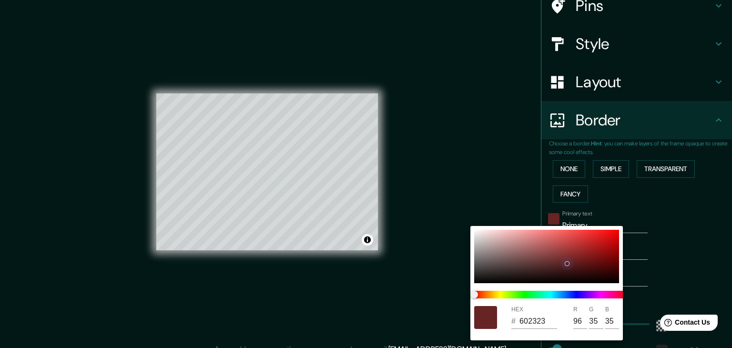
type input "94"
type input "34"
type input "223"
type input "37"
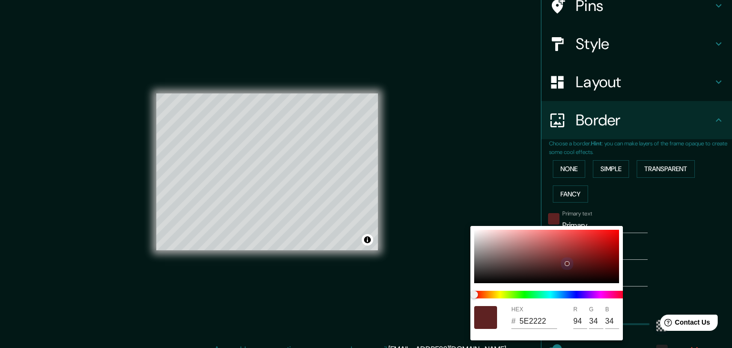
type input "5C2222"
type input "92"
type input "223"
type input "37"
type input "223"
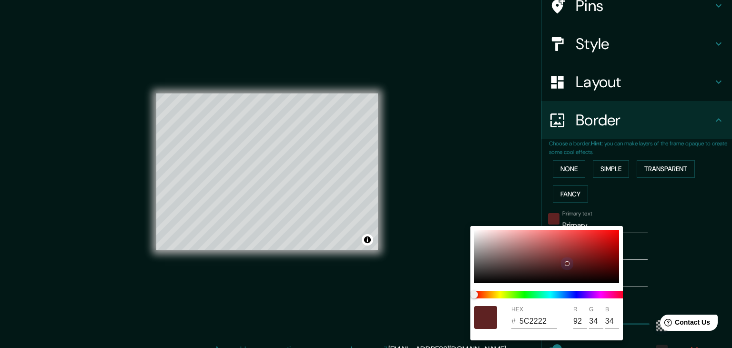
type input "37"
type input "5A2222"
type input "90"
type input "223"
type input "37"
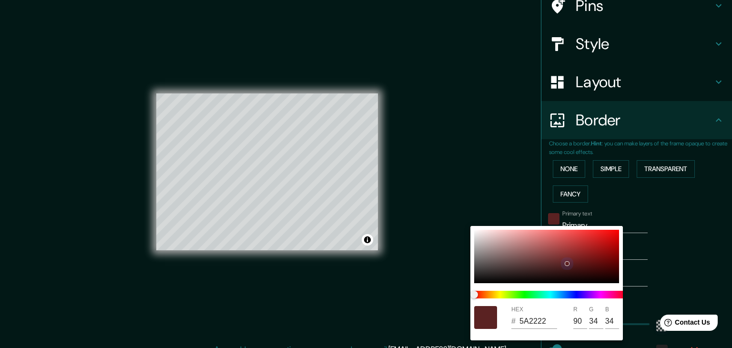
type input "552121"
type input "85"
type input "33"
type input "223"
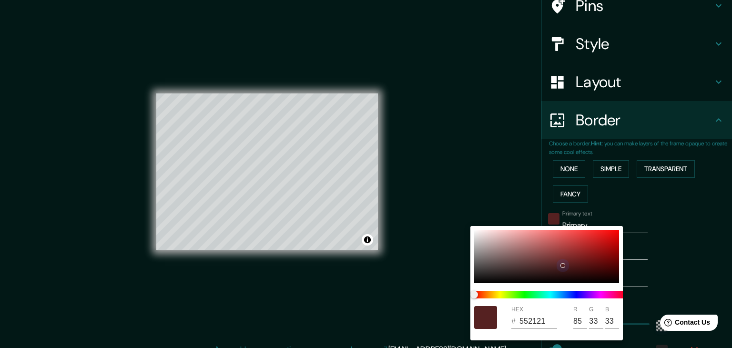
type input "37"
type input "4A1F1F"
type input "74"
type input "31"
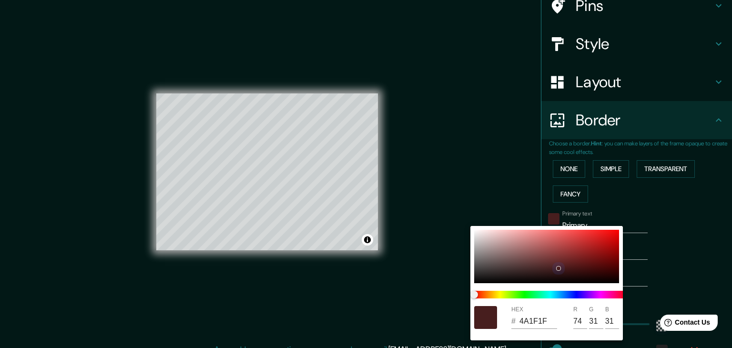
type input "223"
type input "37"
type input "471E1E"
type input "71"
type input "30"
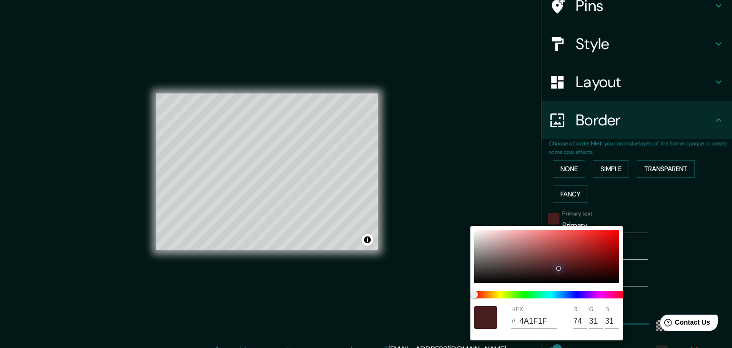
type input "30"
type input "223"
type input "37"
type input "1E0D0D"
type input "30"
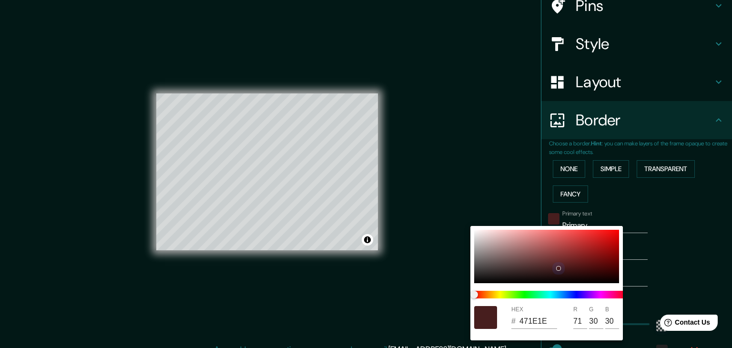
type input "13"
type input "223"
type input "37"
type input "291111"
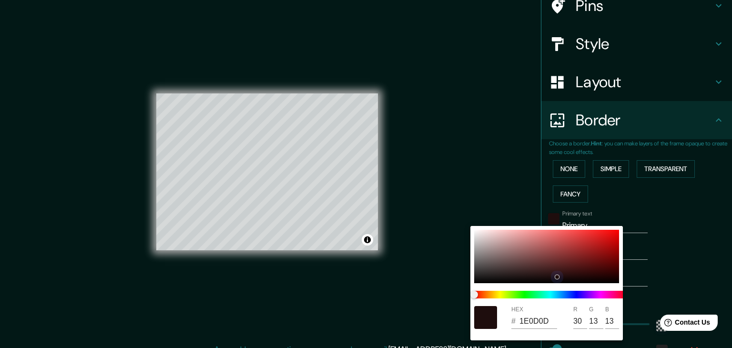
type input "41"
type input "17"
type input "223"
type input "37"
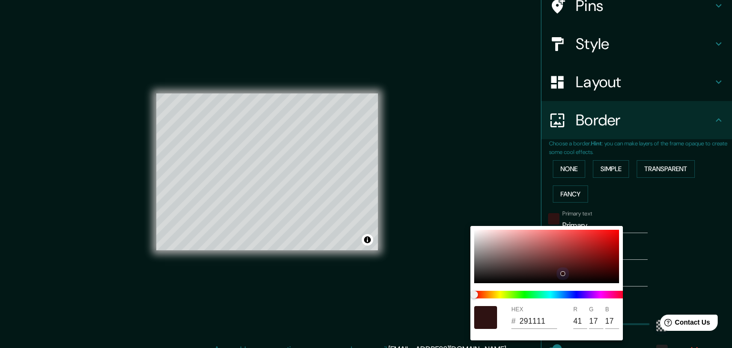
type input "2E1212"
type input "46"
type input "18"
type input "223"
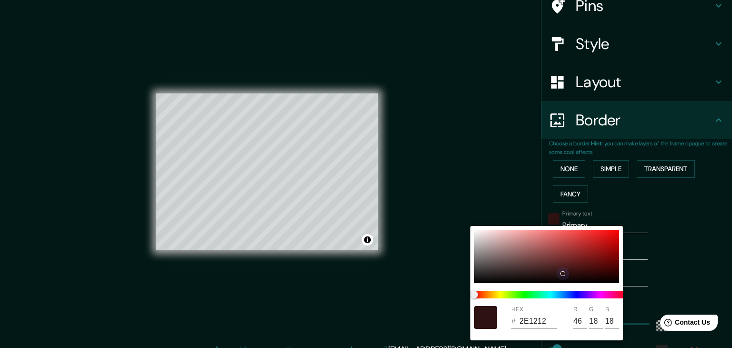
type input "37"
type input "301313"
type input "48"
type input "19"
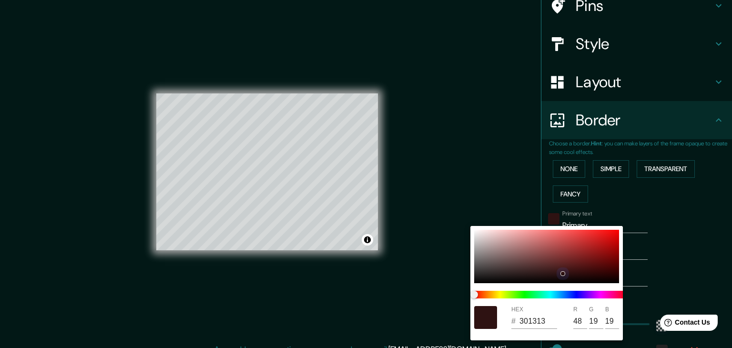
type input "223"
type input "37"
type input "371616"
type input "55"
type input "22"
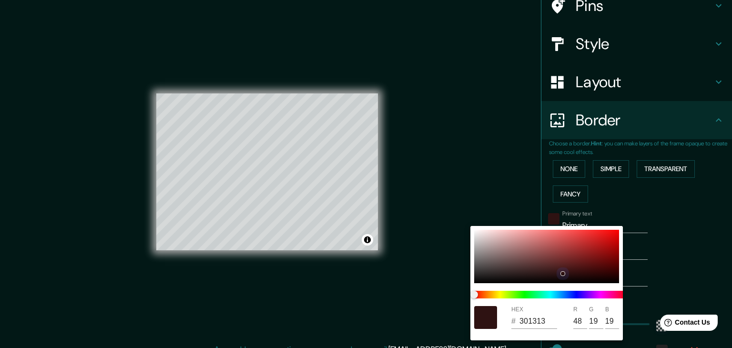
type input "22"
type input "223"
type input "37"
type input "3C1717"
type input "60"
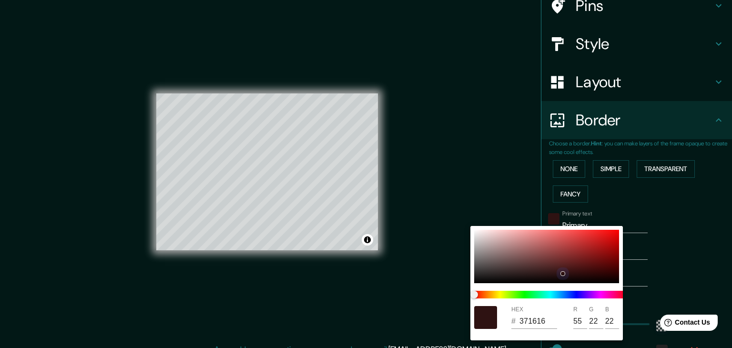
type input "23"
type input "223"
type input "37"
type input "401919"
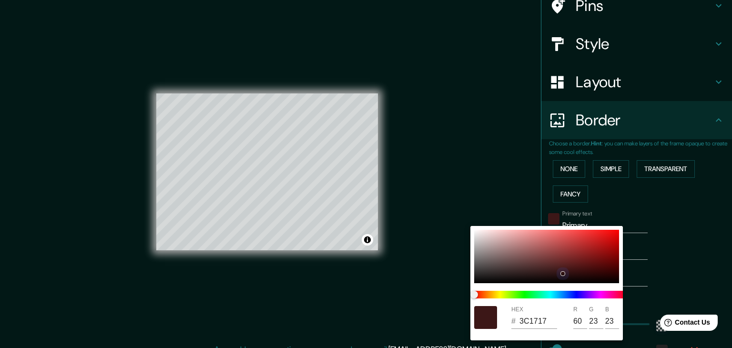
type input "64"
type input "25"
type input "223"
type input "37"
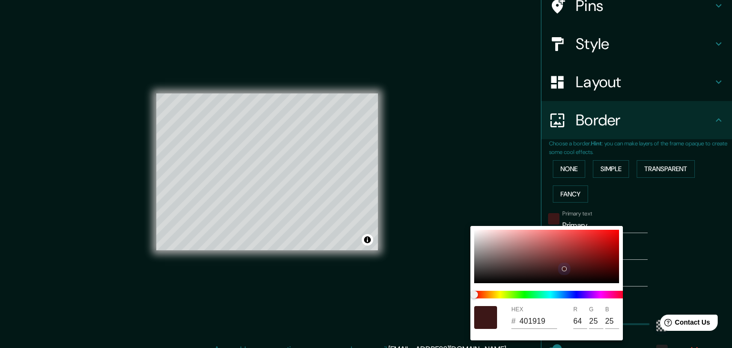
type input "451A1A"
type input "69"
type input "26"
type input "223"
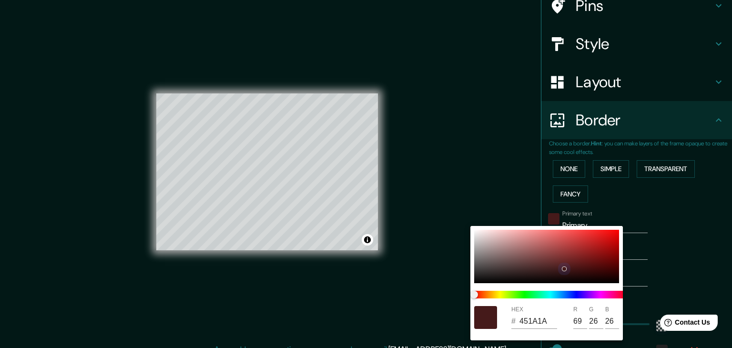
type input "37"
type input "4A1B1B"
type input "74"
type input "27"
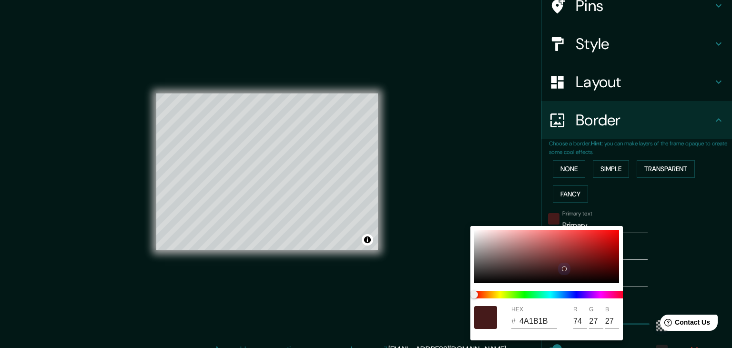
type input "223"
type input "37"
type input "4E1B1B"
type input "78"
type input "223"
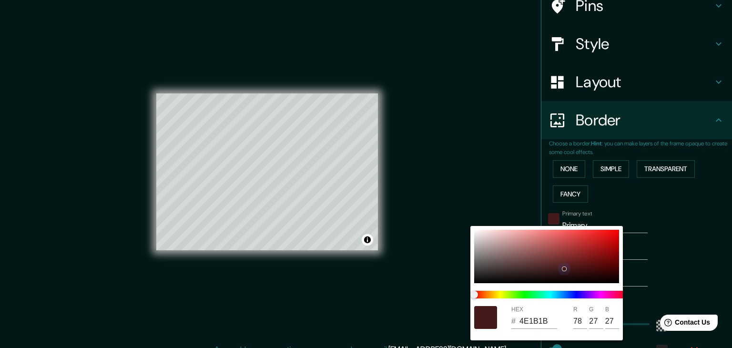
type input "37"
type input "501B1B"
type input "80"
type input "223"
type input "37"
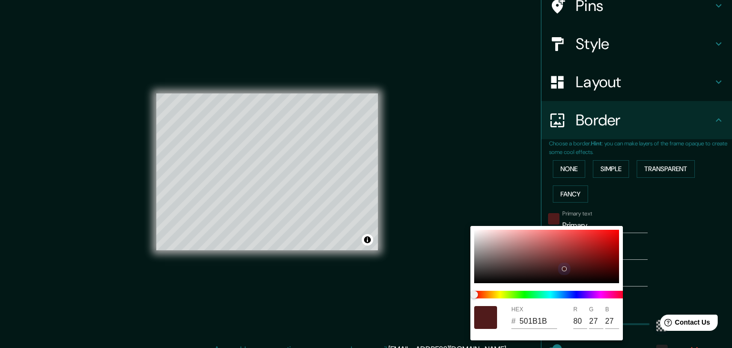
type input "531A1A"
type input "83"
type input "26"
type input "223"
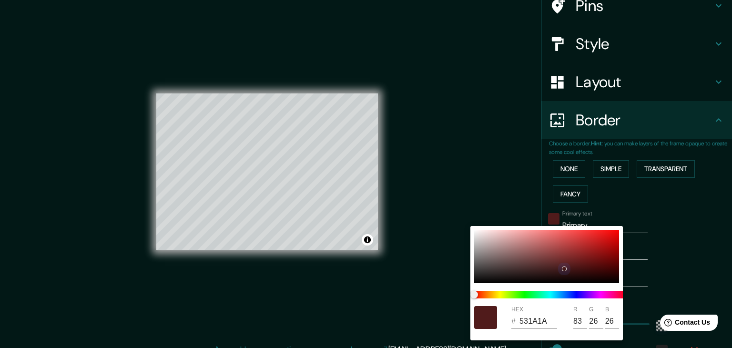
type input "37"
type input "223"
type input "37"
type input "531919"
type input "25"
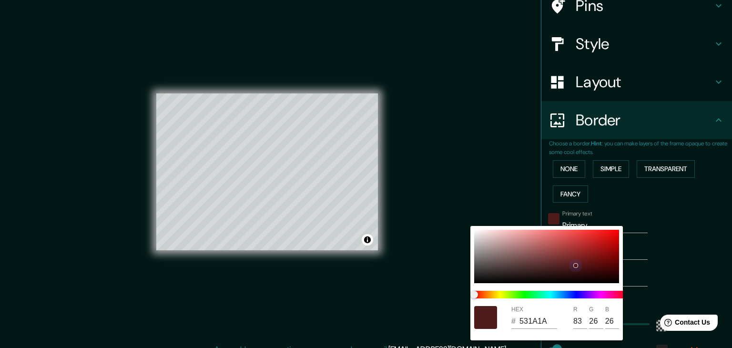
type input "25"
type input "223"
type input "37"
type input "551919"
type input "85"
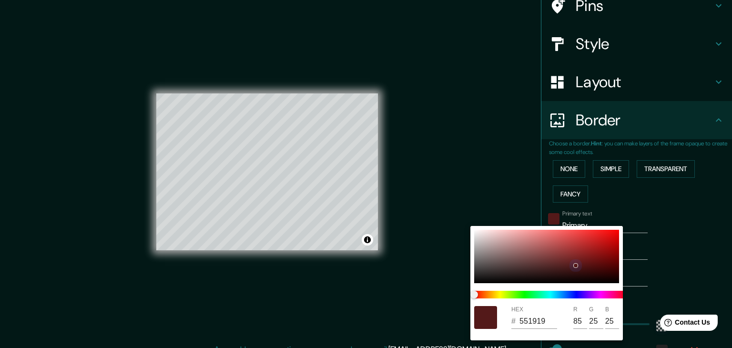
type input "223"
type input "37"
drag, startPoint x: 518, startPoint y: 266, endPoint x: 548, endPoint y: 253, distance: 32.5
click at [548, 253] on div at bounding box center [546, 256] width 145 height 53
click at [584, 43] on div at bounding box center [366, 174] width 732 height 348
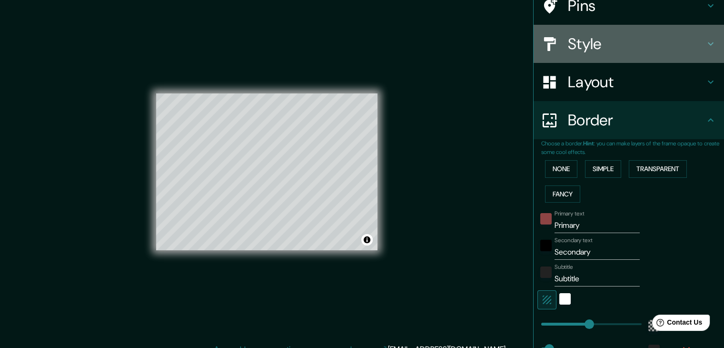
click at [588, 48] on h4 "Style" at bounding box center [636, 43] width 137 height 19
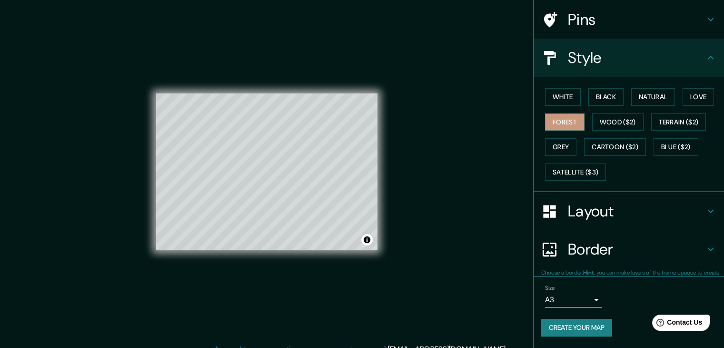
scroll to position [69, 0]
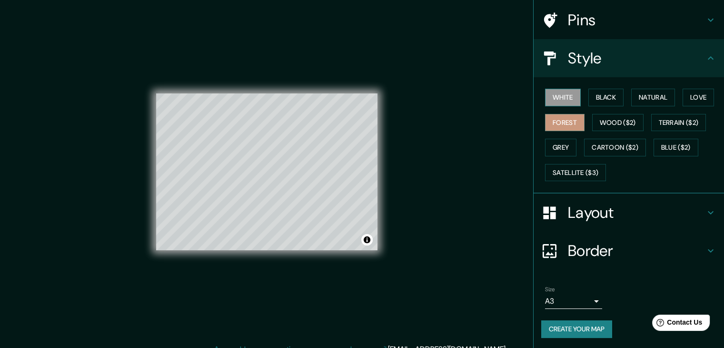
click at [556, 94] on button "White" at bounding box center [563, 98] width 36 height 18
click at [589, 218] on h4 "Layout" at bounding box center [636, 212] width 137 height 19
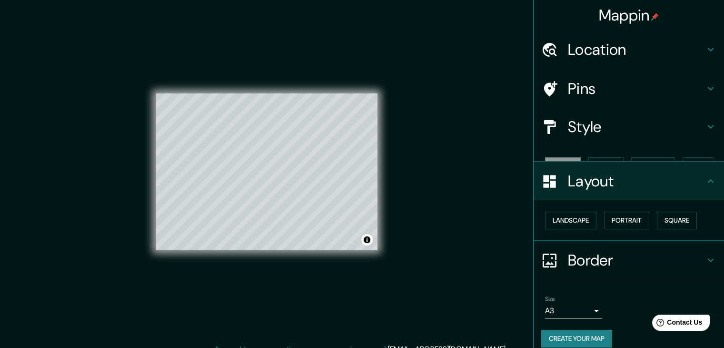
scroll to position [0, 0]
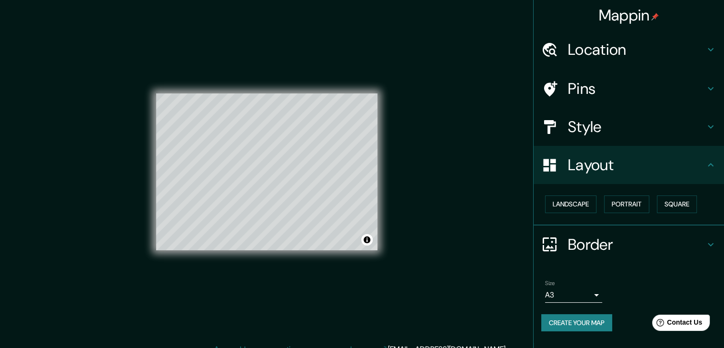
click at [583, 245] on h4 "Border" at bounding box center [636, 244] width 137 height 19
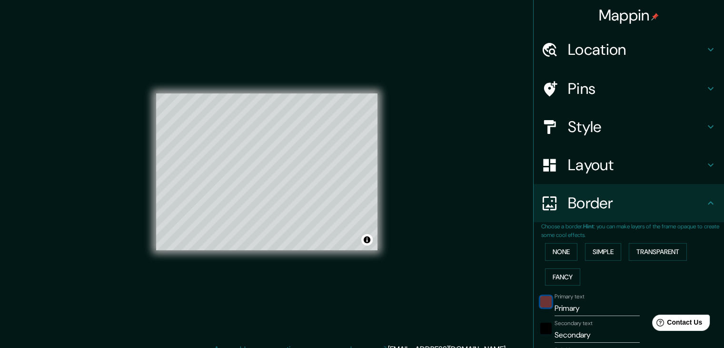
click at [541, 302] on div "color-8C4444" at bounding box center [546, 301] width 11 height 11
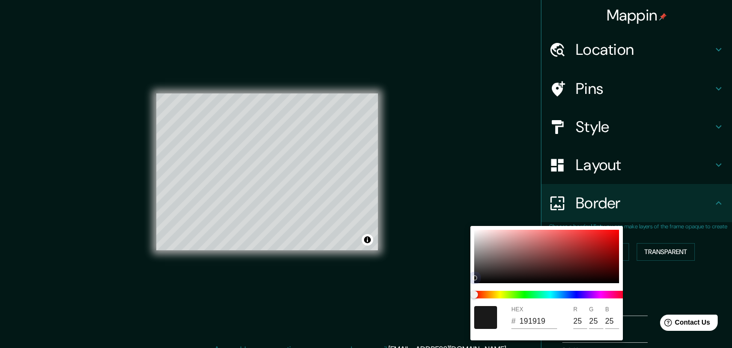
drag, startPoint x: 481, startPoint y: 274, endPoint x: 464, endPoint y: 284, distance: 20.1
click at [464, 284] on div "HEX # 191919 R 25 G 25 B 25" at bounding box center [366, 174] width 732 height 348
click at [449, 204] on div at bounding box center [366, 174] width 732 height 348
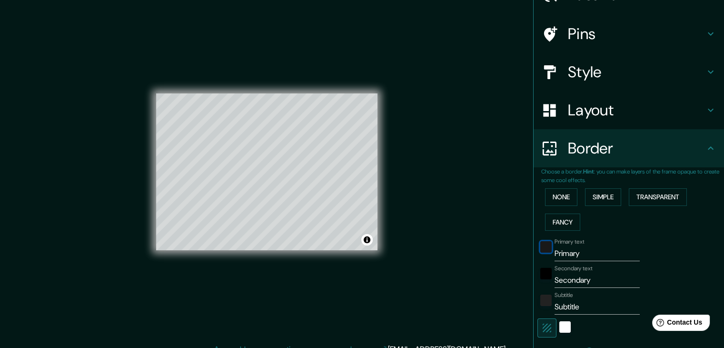
scroll to position [55, 0]
click at [580, 252] on input "Primary" at bounding box center [597, 252] width 85 height 15
drag, startPoint x: 577, startPoint y: 254, endPoint x: 543, endPoint y: 254, distance: 34.3
click at [543, 254] on div "Primary text Primary" at bounding box center [616, 249] width 156 height 23
click at [568, 276] on input "Secondary" at bounding box center [597, 279] width 85 height 15
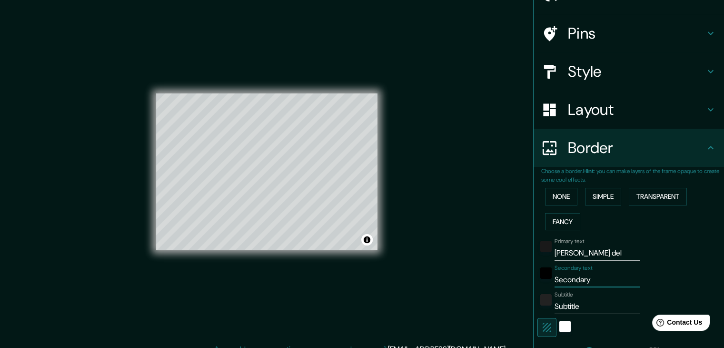
drag, startPoint x: 588, startPoint y: 279, endPoint x: 519, endPoint y: 279, distance: 69.5
click at [519, 279] on div "Mappin Location Santiago del Estero, Provincia de Santiago del Estero, Argentin…" at bounding box center [362, 179] width 724 height 359
click at [598, 255] on input "[PERSON_NAME] del" at bounding box center [597, 252] width 85 height 15
